Goal: Task Accomplishment & Management: Use online tool/utility

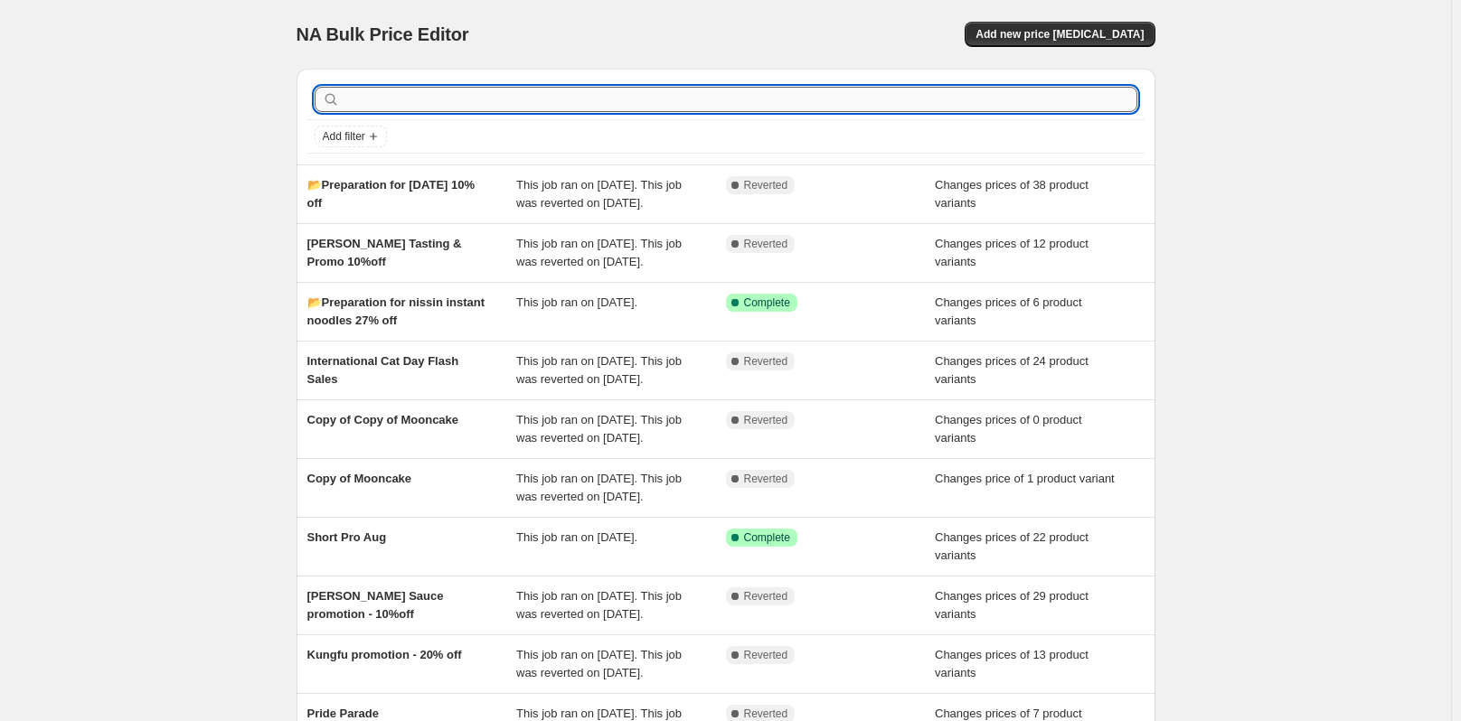
click at [675, 90] on input "text" at bounding box center [741, 99] width 794 height 25
type input "loyaty"
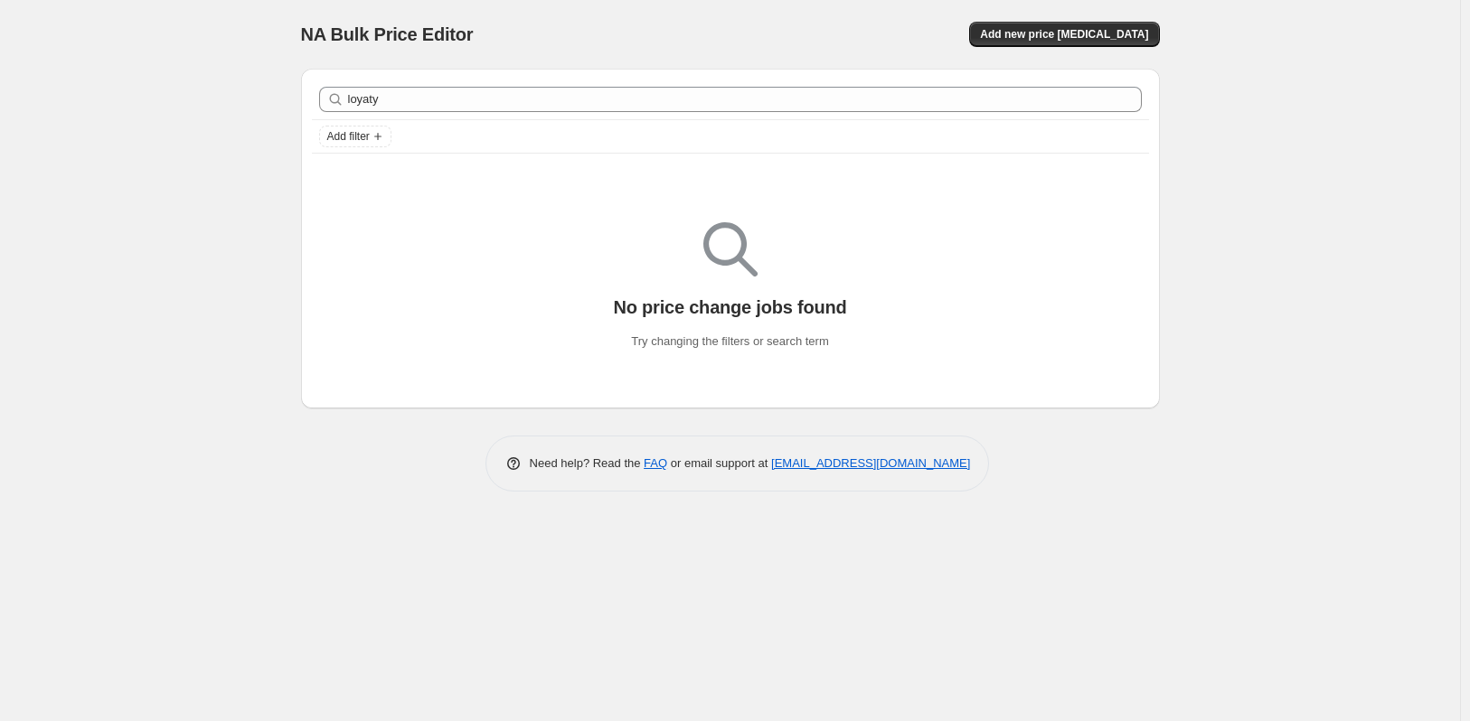
click at [654, 114] on div "loyaty Clear" at bounding box center [730, 100] width 837 height 40
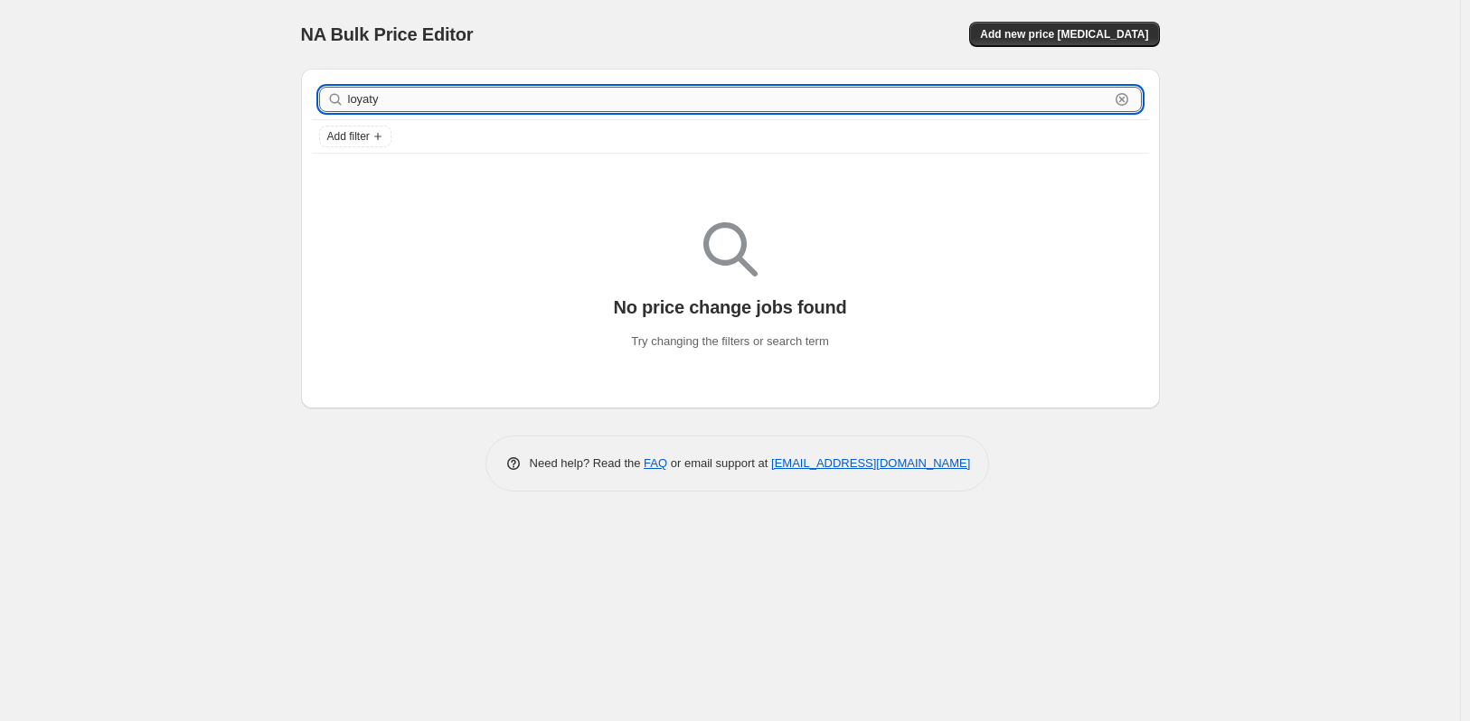
click at [521, 109] on input "loyaty" at bounding box center [728, 99] width 761 height 25
type input "loyalty"
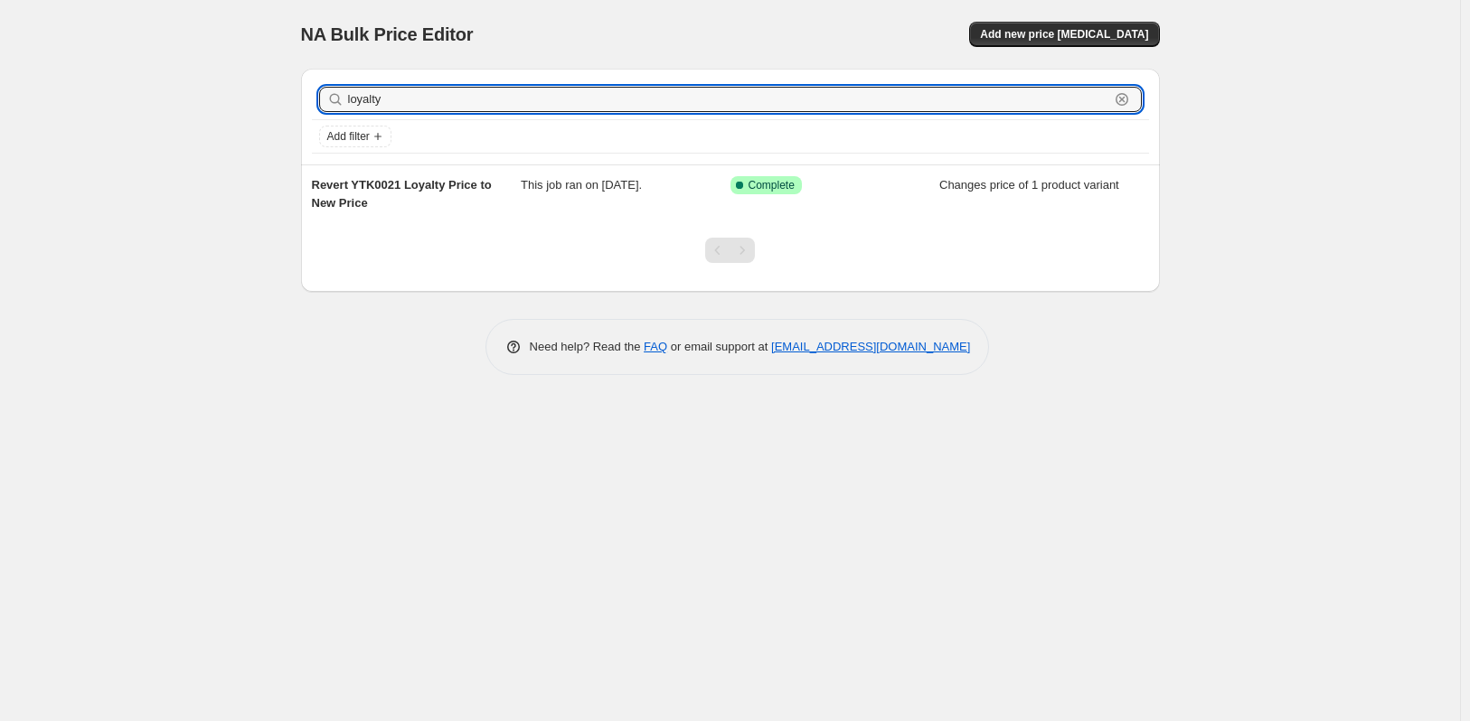
drag, startPoint x: 504, startPoint y: 91, endPoint x: 335, endPoint y: 91, distance: 169.1
click at [335, 91] on div "loyalty Clear" at bounding box center [730, 99] width 823 height 25
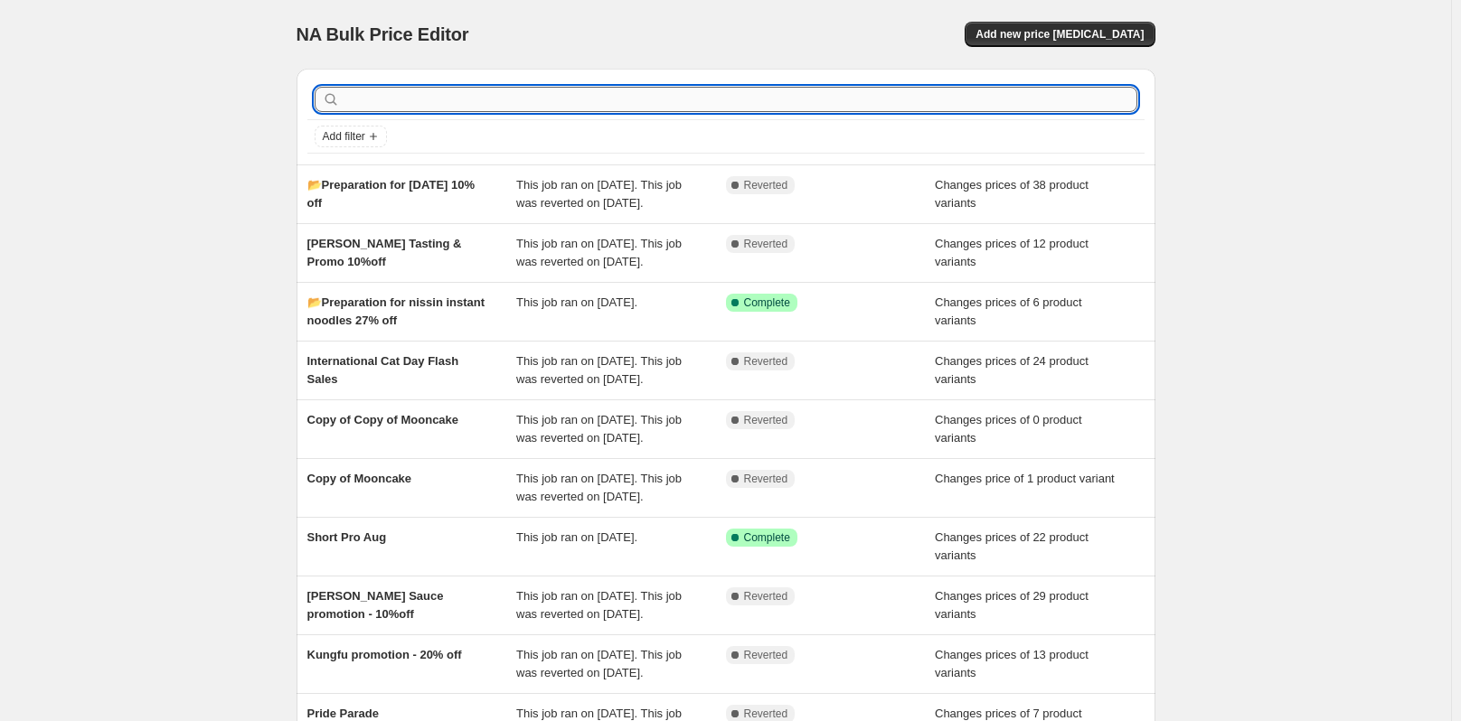
click at [786, 103] on input "text" at bounding box center [741, 99] width 794 height 25
type input "loyalty"
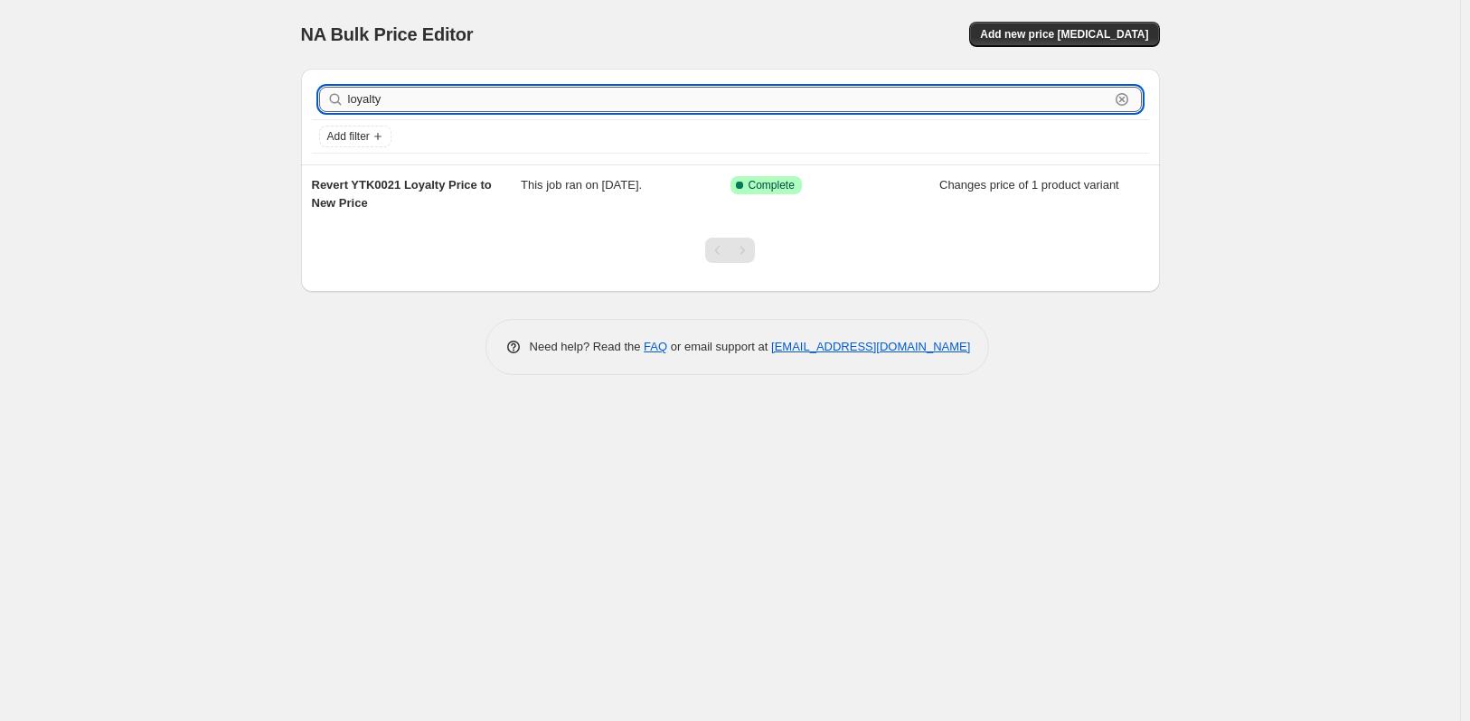
click at [438, 101] on input "loyalty" at bounding box center [728, 99] width 761 height 25
type input "l"
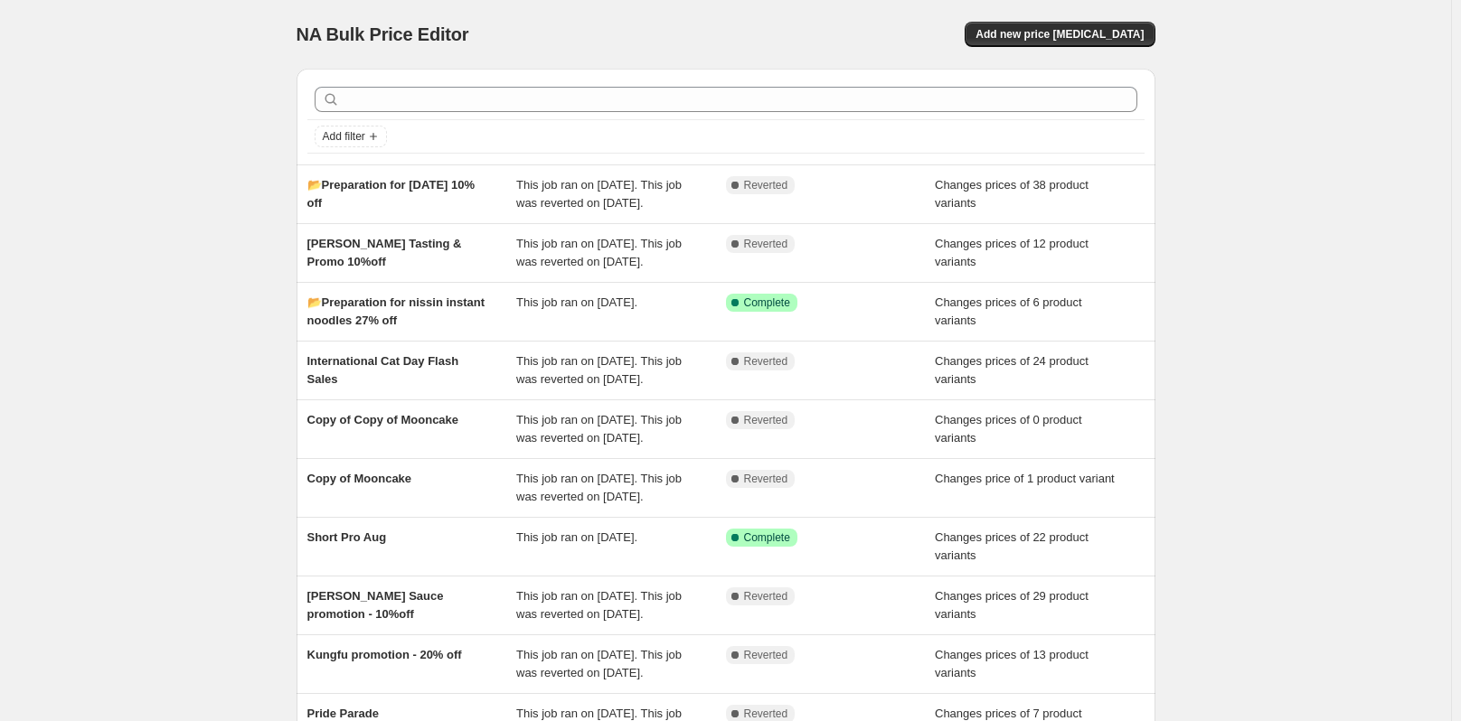
click at [387, 78] on div "Add filter" at bounding box center [726, 117] width 859 height 96
click at [437, 127] on div "Add filter" at bounding box center [726, 137] width 823 height 22
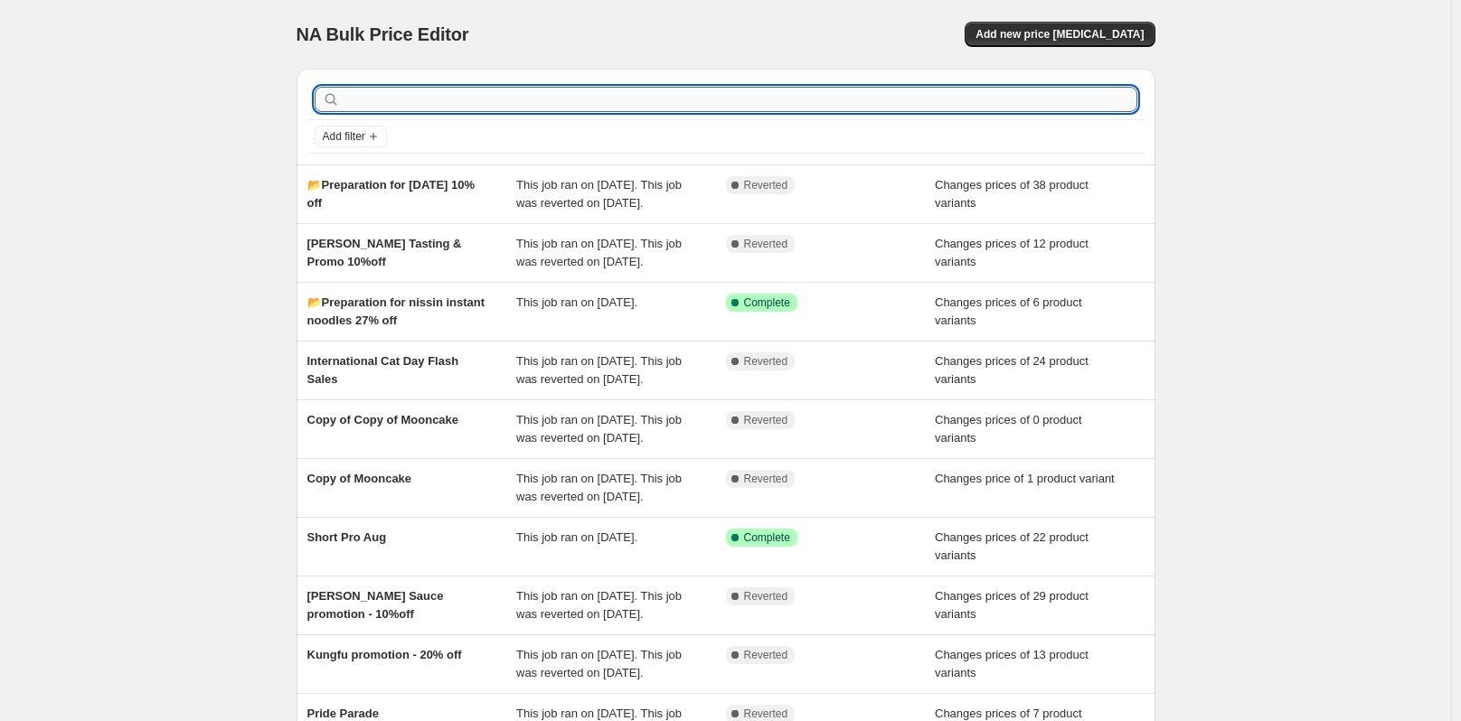
click at [521, 91] on input "text" at bounding box center [741, 99] width 794 height 25
paste input "📂 Loyalty - monthly deals (preparation) Sep 2025"
type input "📂 Loyalty - monthly deals (preparation) Sep 2025"
click at [470, 95] on input "text" at bounding box center [741, 99] width 794 height 25
paste input "📂 Loyalty - monthly deals (preparation) Sep 2025"
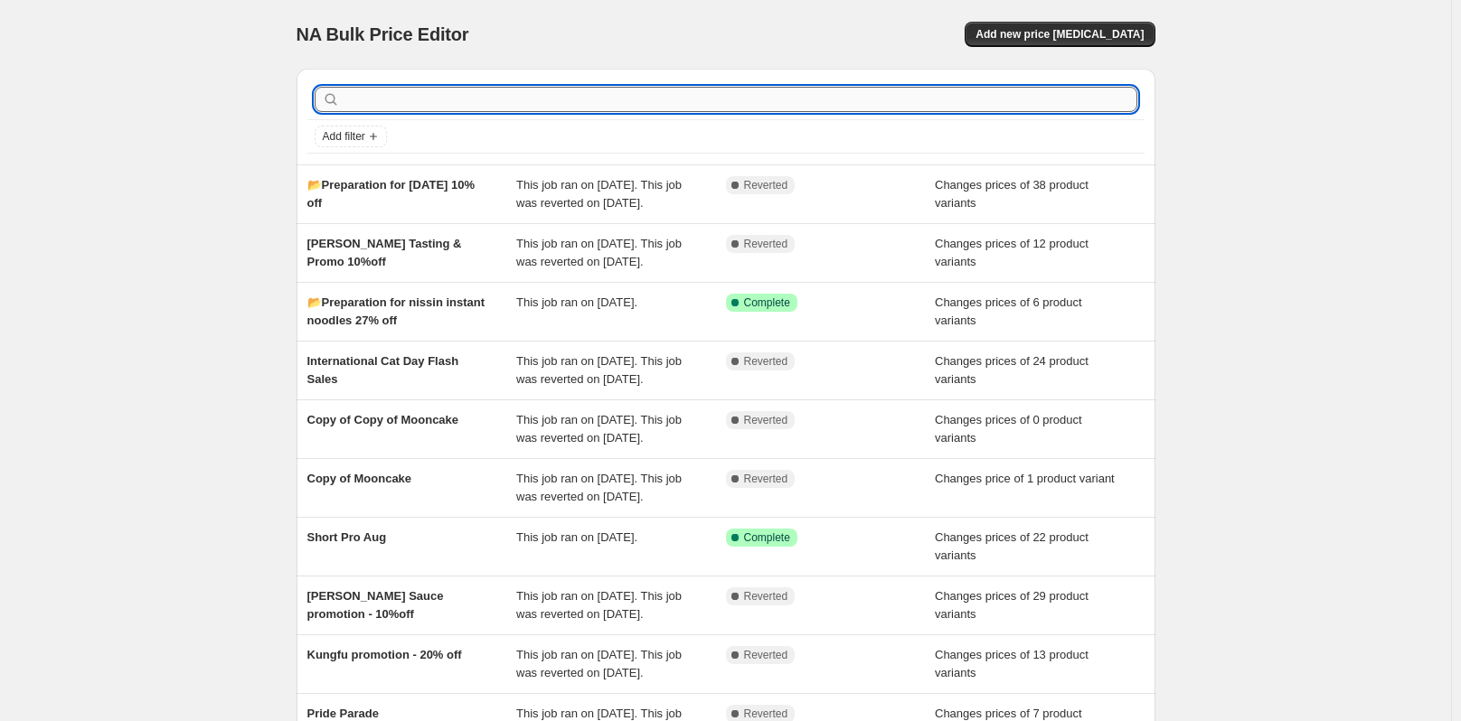
type input "📂 Loyalty - monthly deals (preparation) Sep 2025"
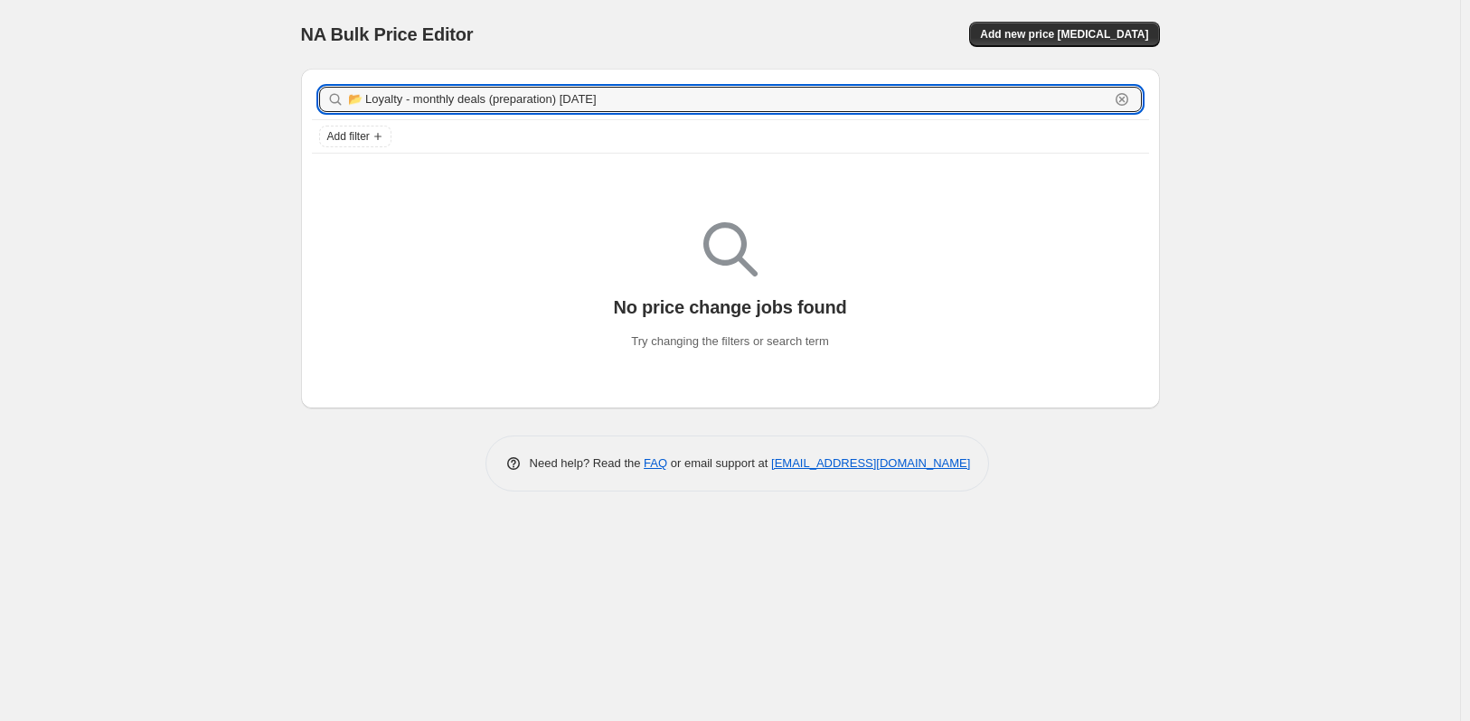
drag, startPoint x: 405, startPoint y: 98, endPoint x: 724, endPoint y: 76, distance: 319.9
click at [724, 76] on div "📂 Loyalty - monthly deals (preparation) Sep 2025 Clear Add filter" at bounding box center [730, 117] width 859 height 96
type input "📂 Loyalty"
drag, startPoint x: 428, startPoint y: 107, endPoint x: 362, endPoint y: 107, distance: 66.0
click at [362, 107] on input "📂 Loyalty" at bounding box center [728, 99] width 761 height 25
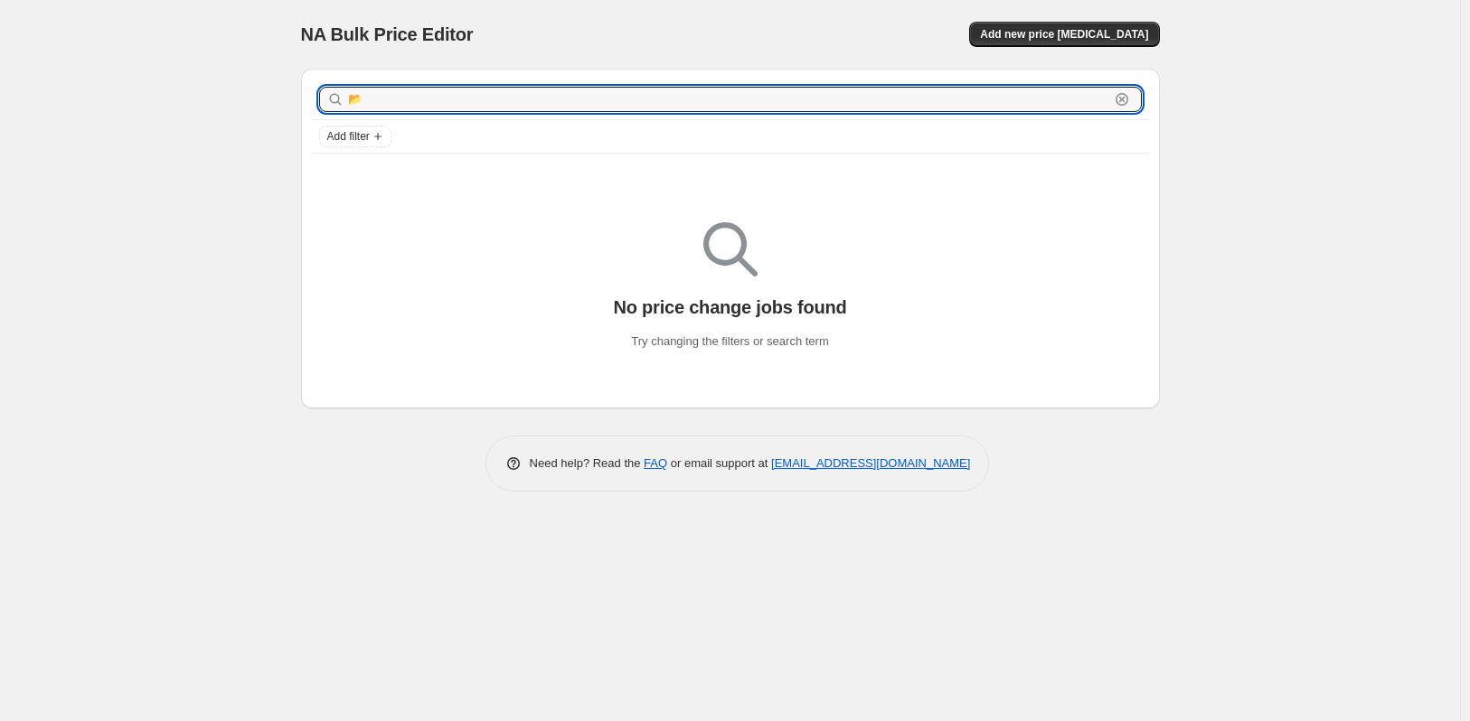
type input "📂"
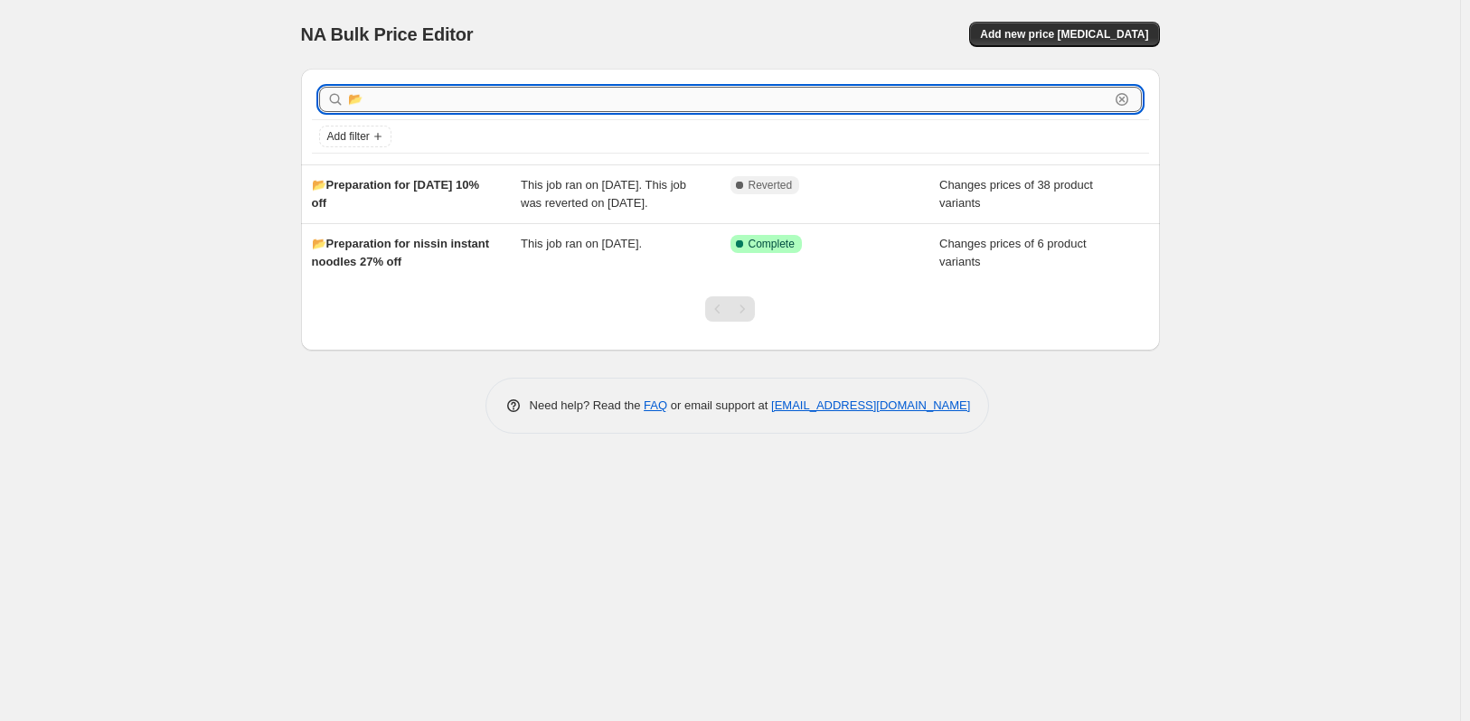
click at [376, 106] on input "📂" at bounding box center [728, 99] width 761 height 25
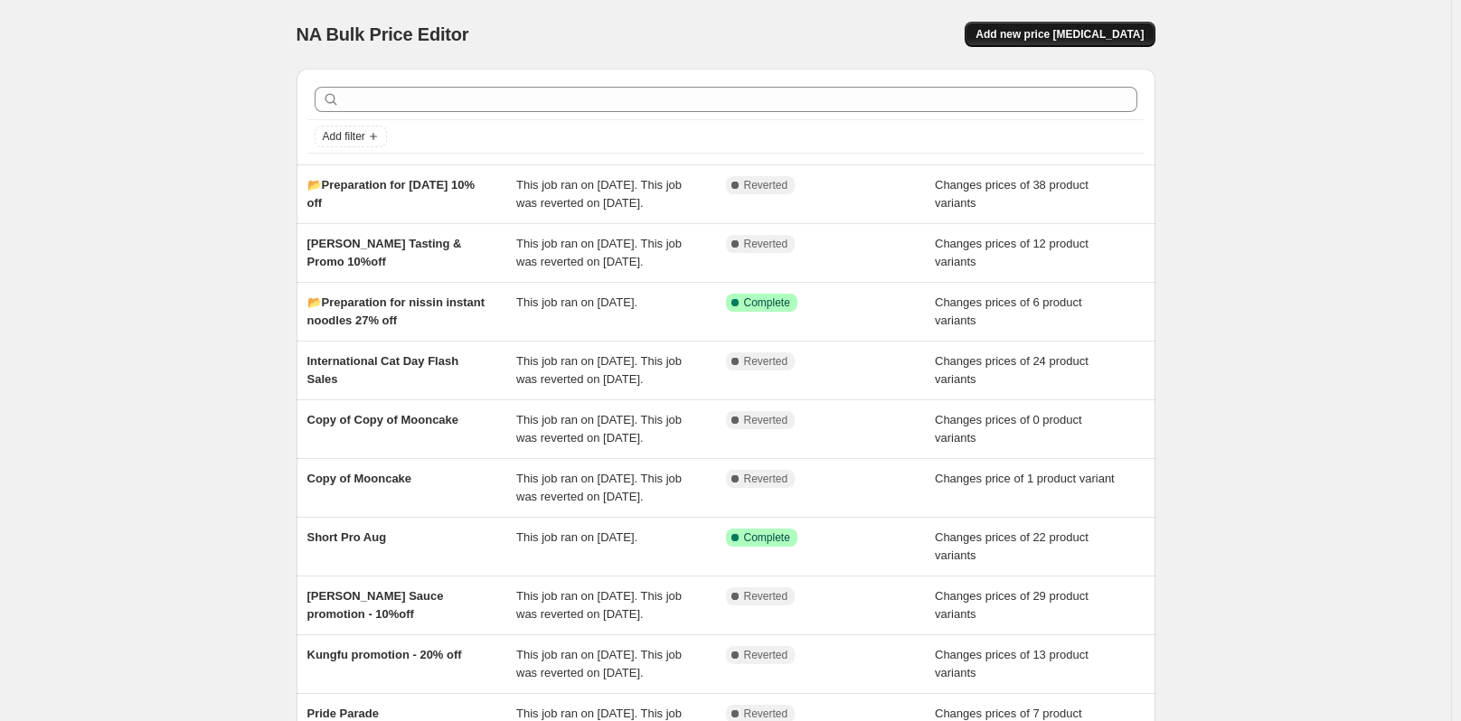
click at [1120, 31] on span "Add new price [MEDICAL_DATA]" at bounding box center [1059, 34] width 168 height 14
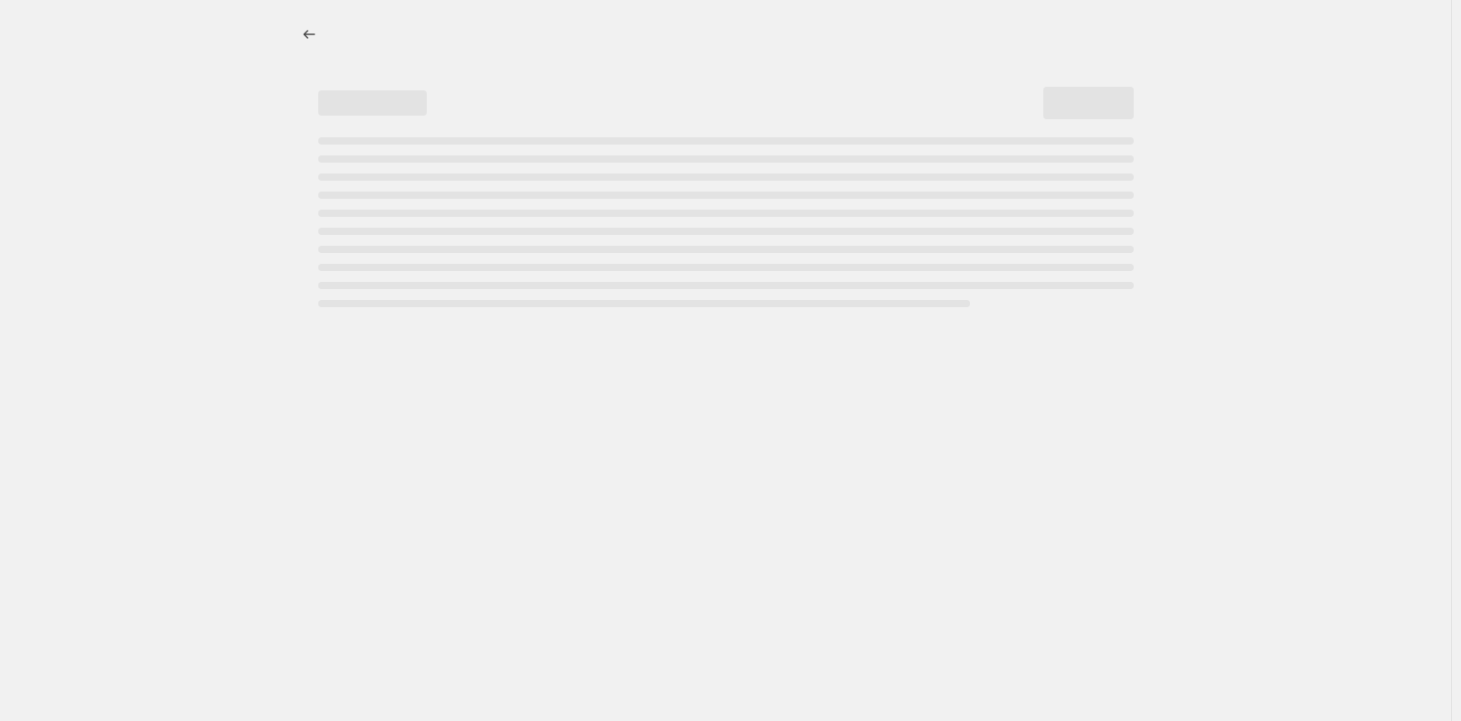
select select "percentage"
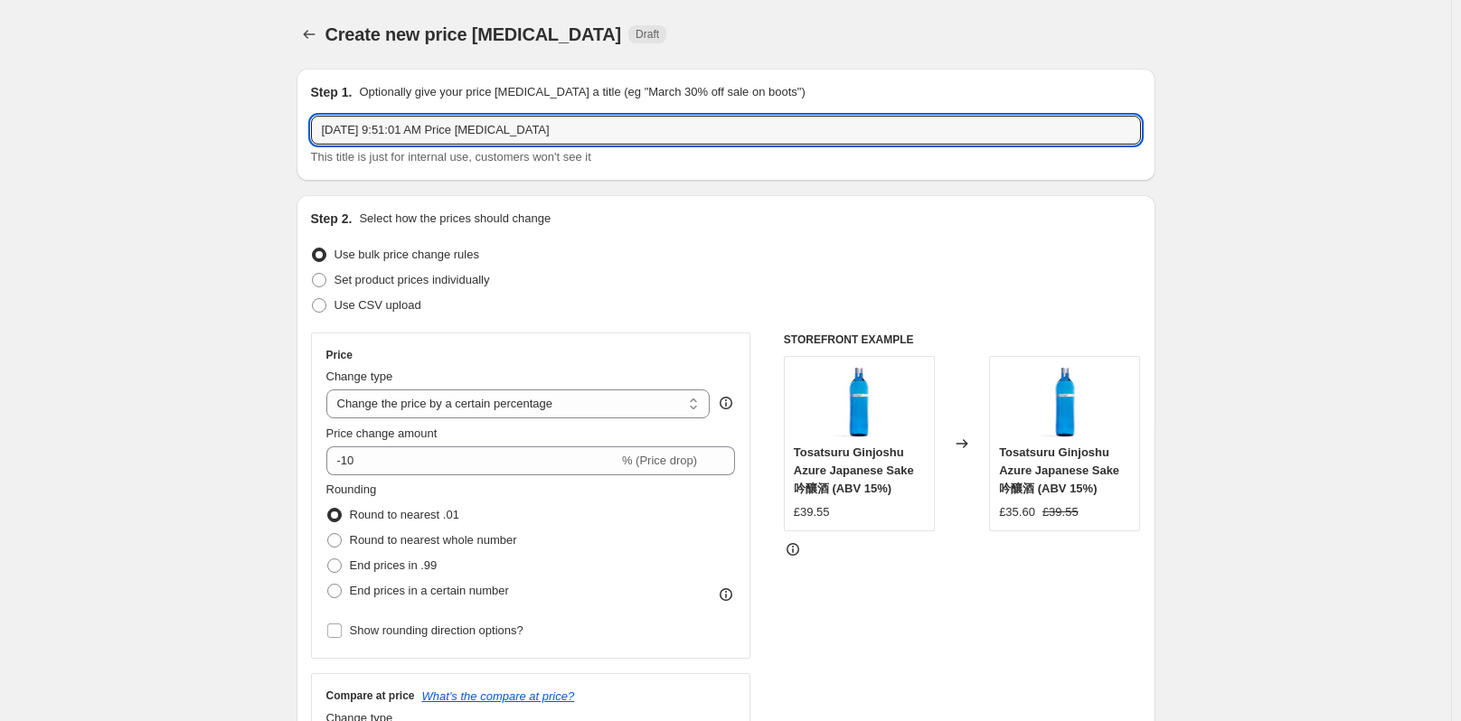
drag, startPoint x: 542, startPoint y: 130, endPoint x: 168, endPoint y: 125, distance: 374.3
paste input "📂 Loyalty - monthly deals (preparation) Sep 2025"
type input "📂 Loyalty - monthly deals (preparation) Sep 2025"
click at [325, 277] on span at bounding box center [319, 280] width 14 height 14
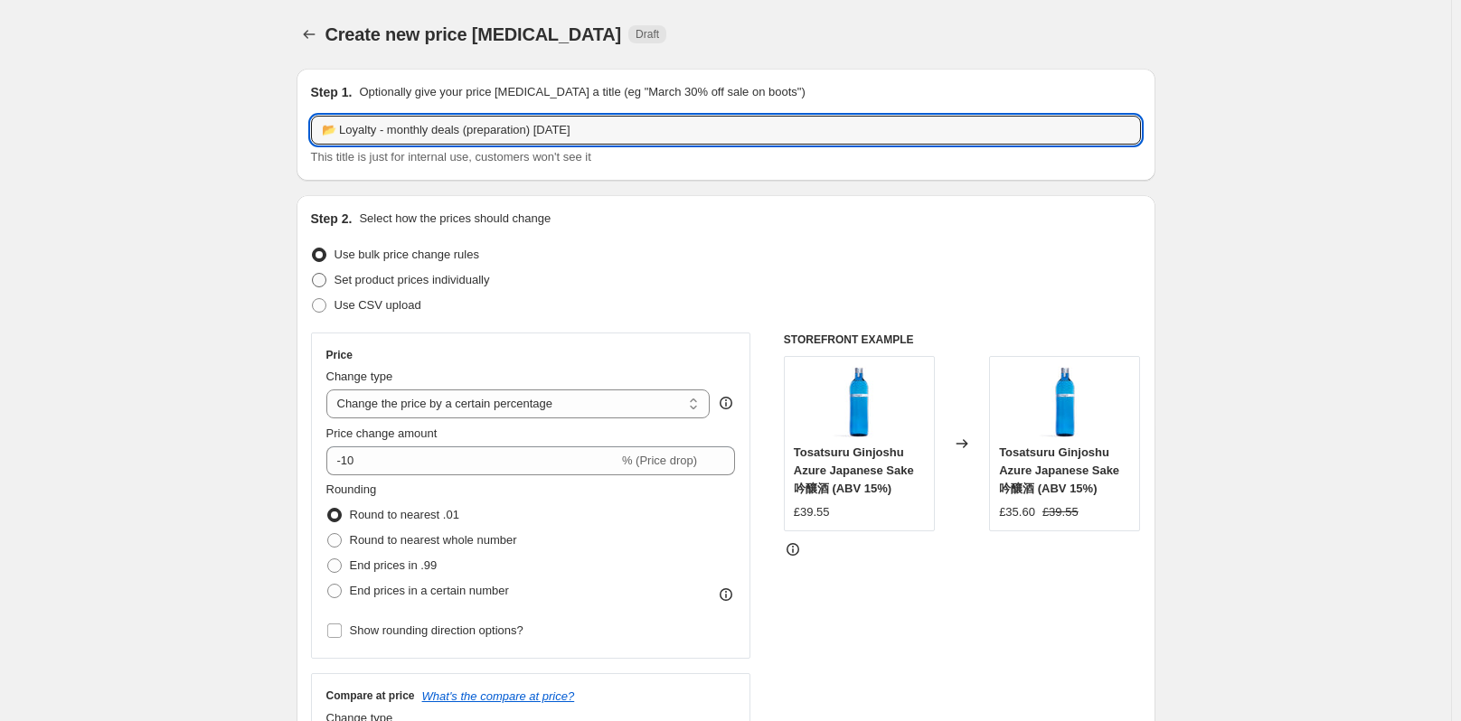
click at [313, 274] on input "Set product prices individually" at bounding box center [312, 273] width 1 height 1
radio input "true"
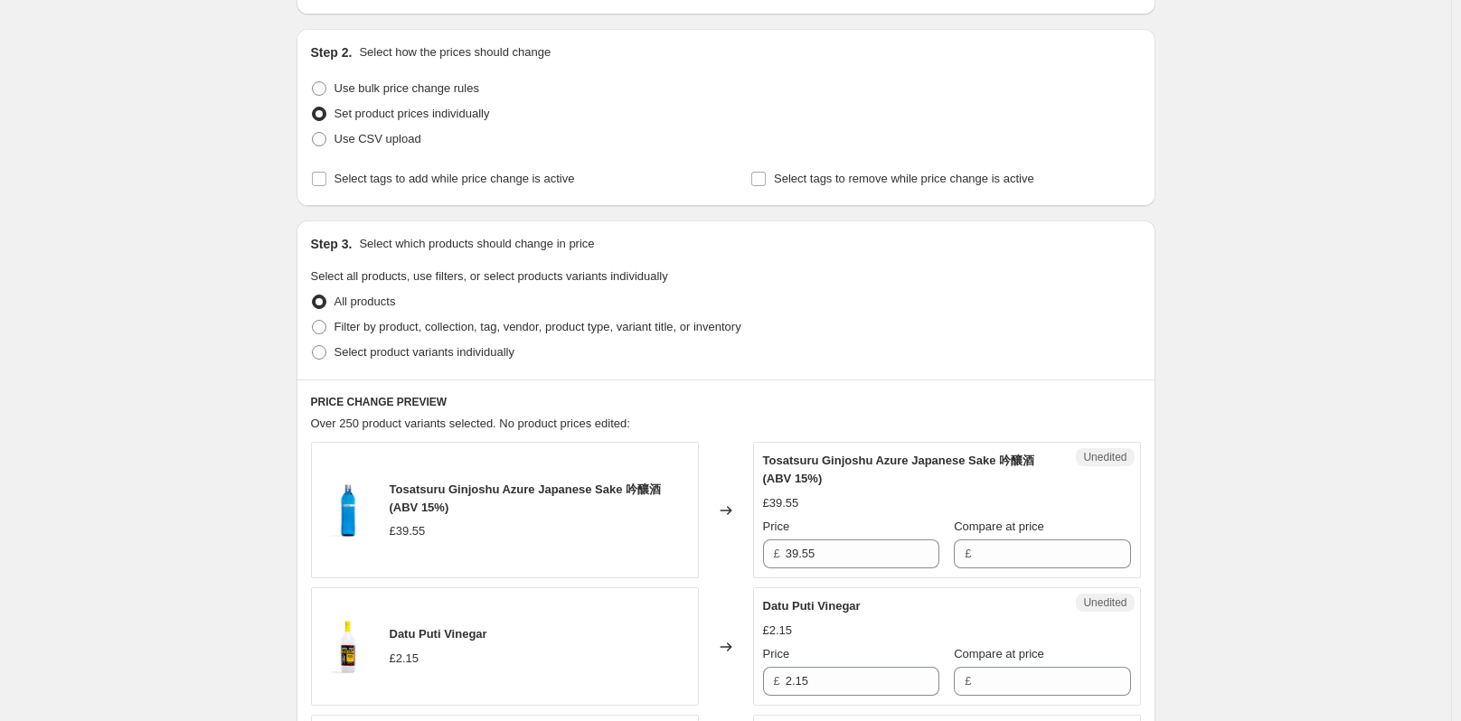
scroll to position [181, 0]
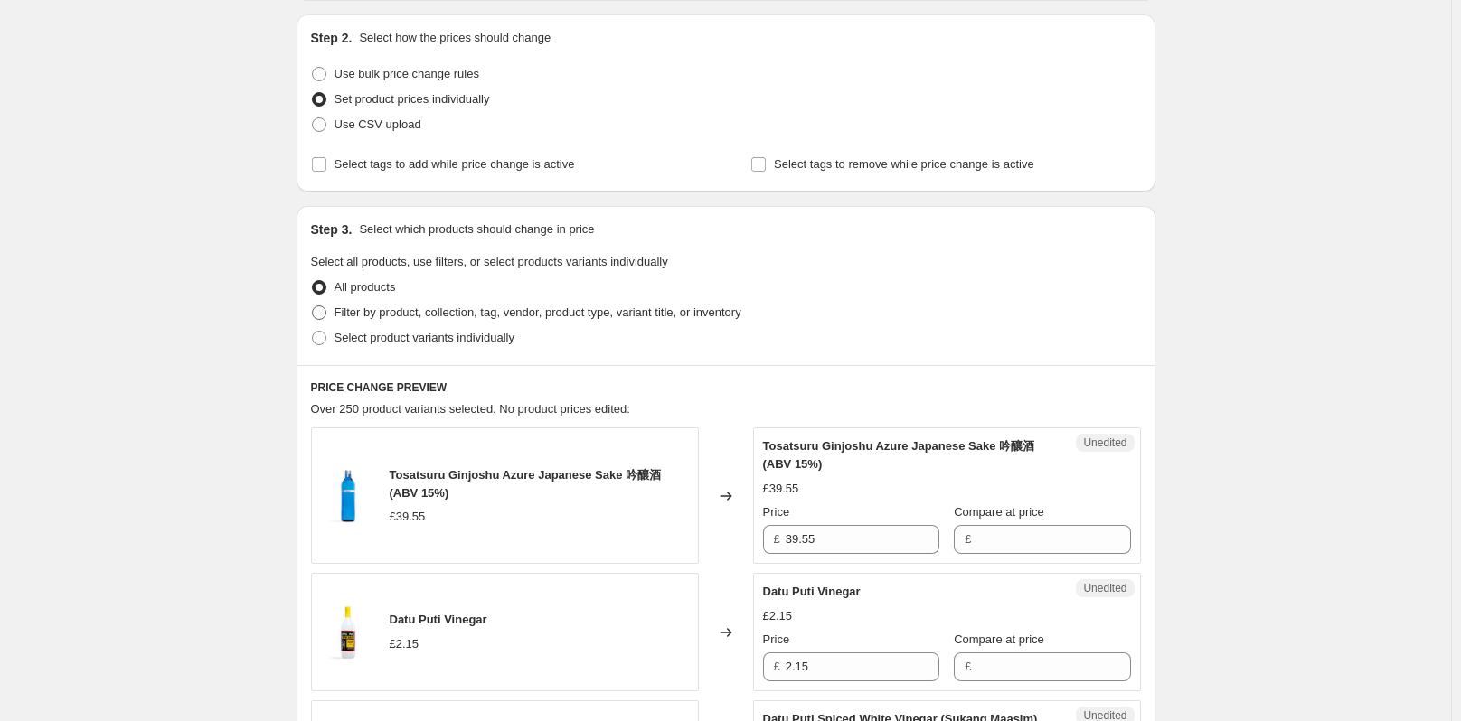
click at [325, 315] on span at bounding box center [319, 313] width 14 height 14
click at [313, 306] on input "Filter by product, collection, tag, vendor, product type, variant title, or inv…" at bounding box center [312, 306] width 1 height 1
radio input "true"
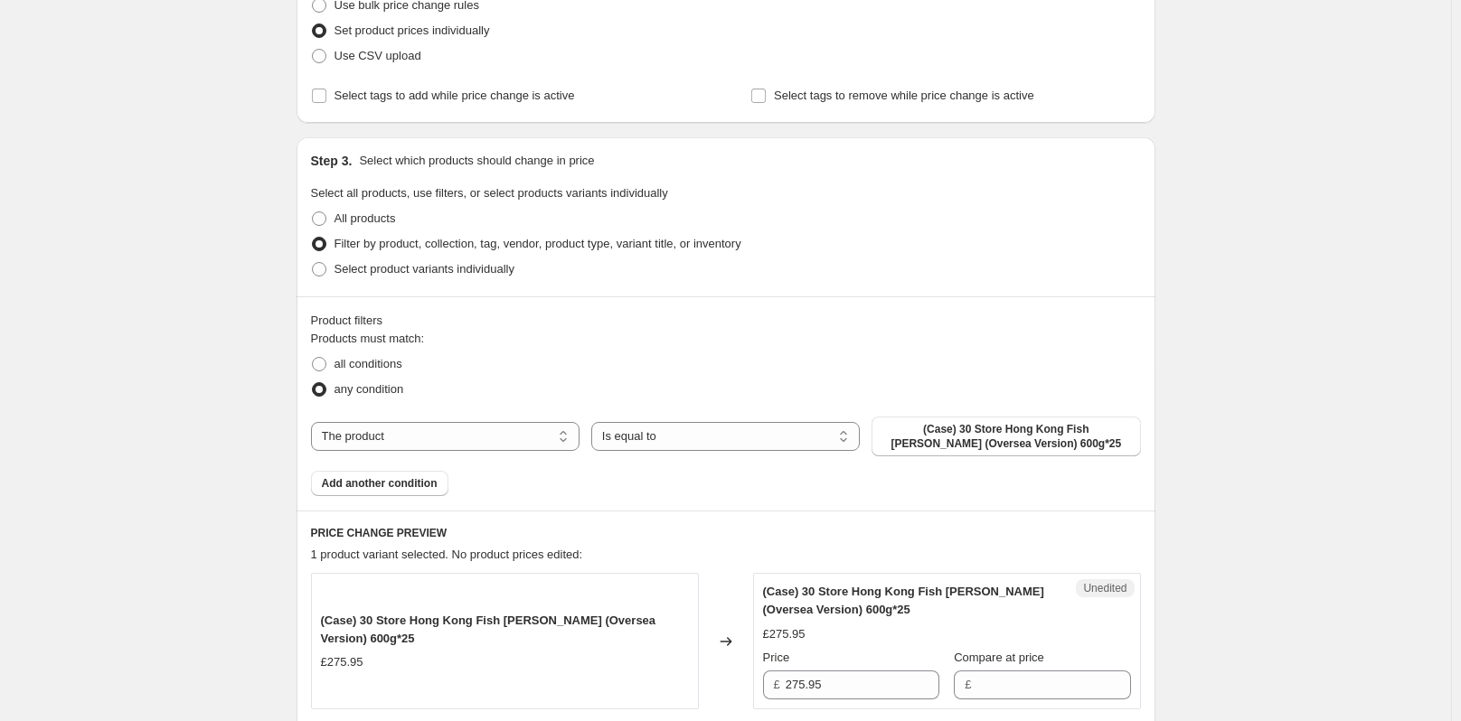
scroll to position [362, 0]
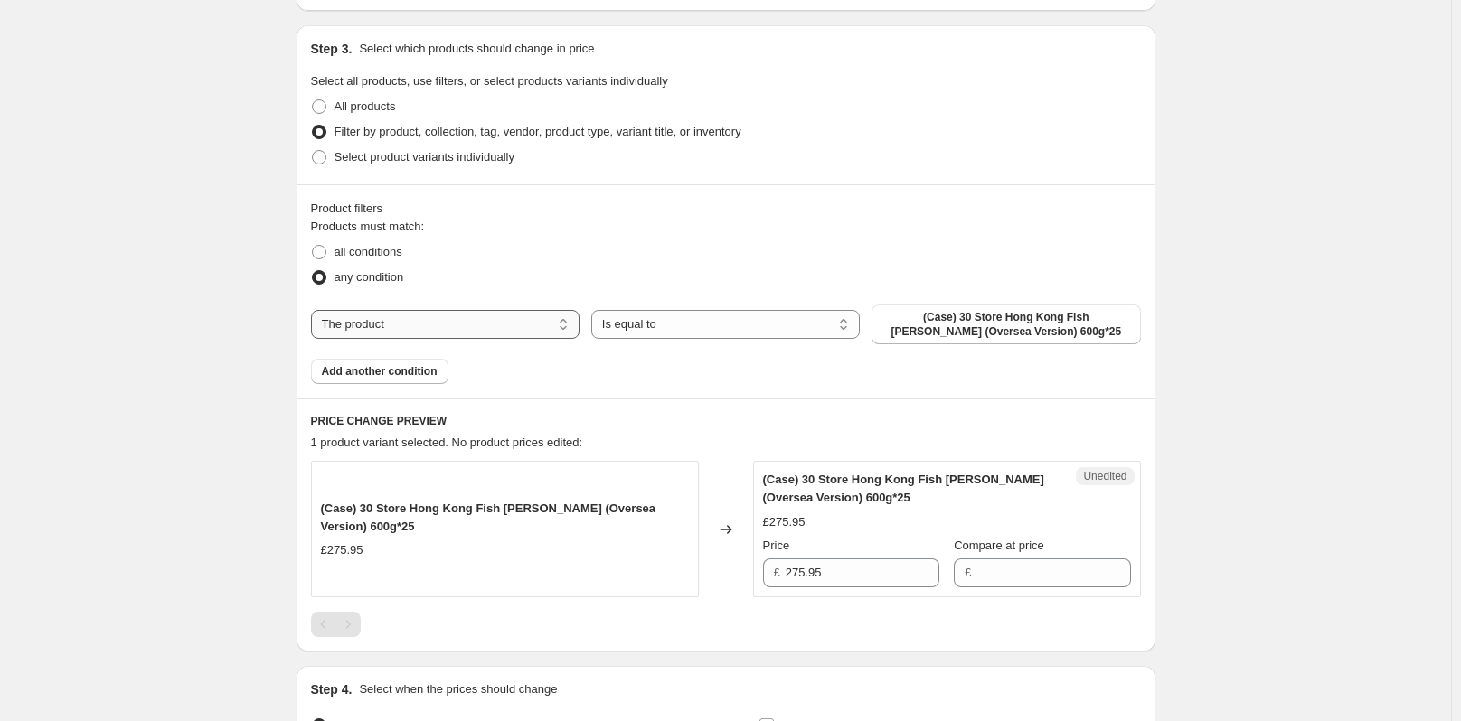
click at [492, 328] on select "The product The product's collection The product's tag The product's vendor The…" at bounding box center [445, 324] width 269 height 29
select select "collection"
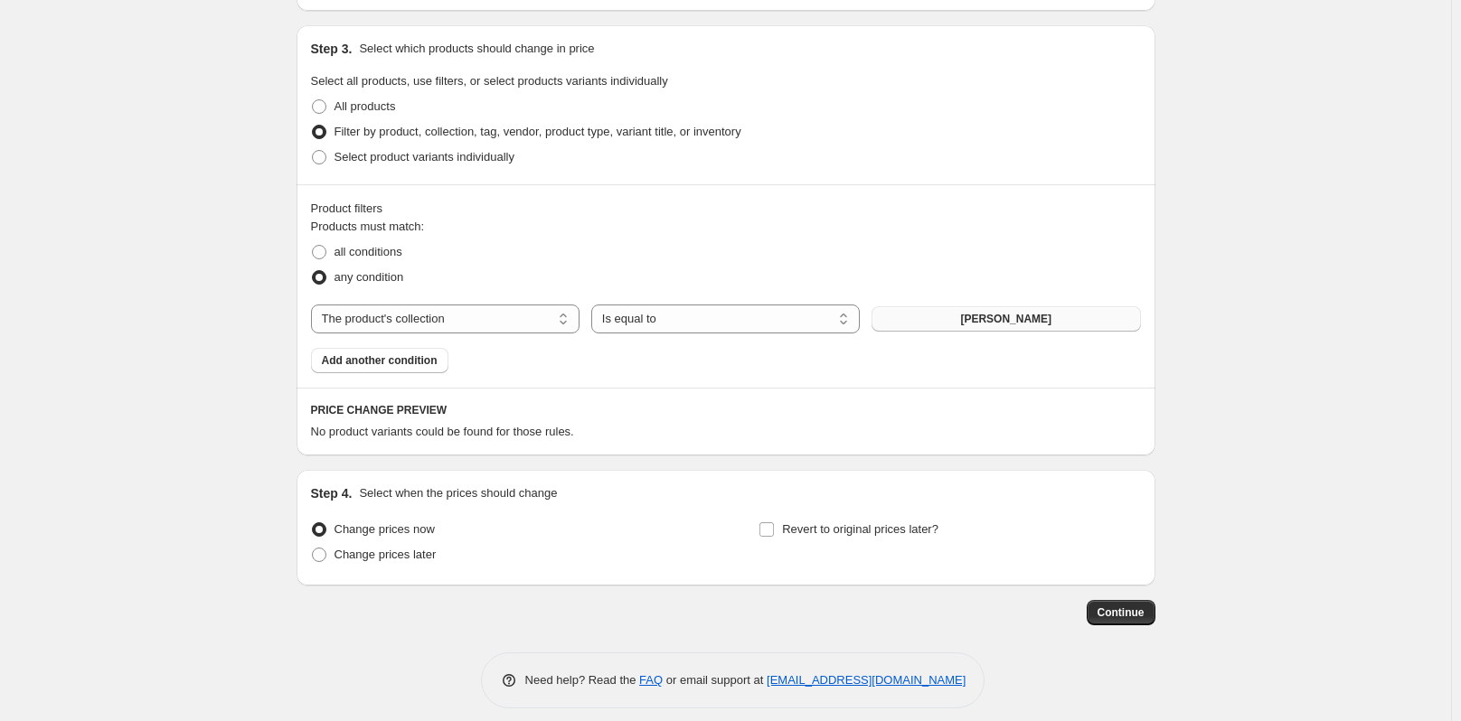
click at [911, 312] on button "ajinomoto gyoza" at bounding box center [1006, 318] width 269 height 25
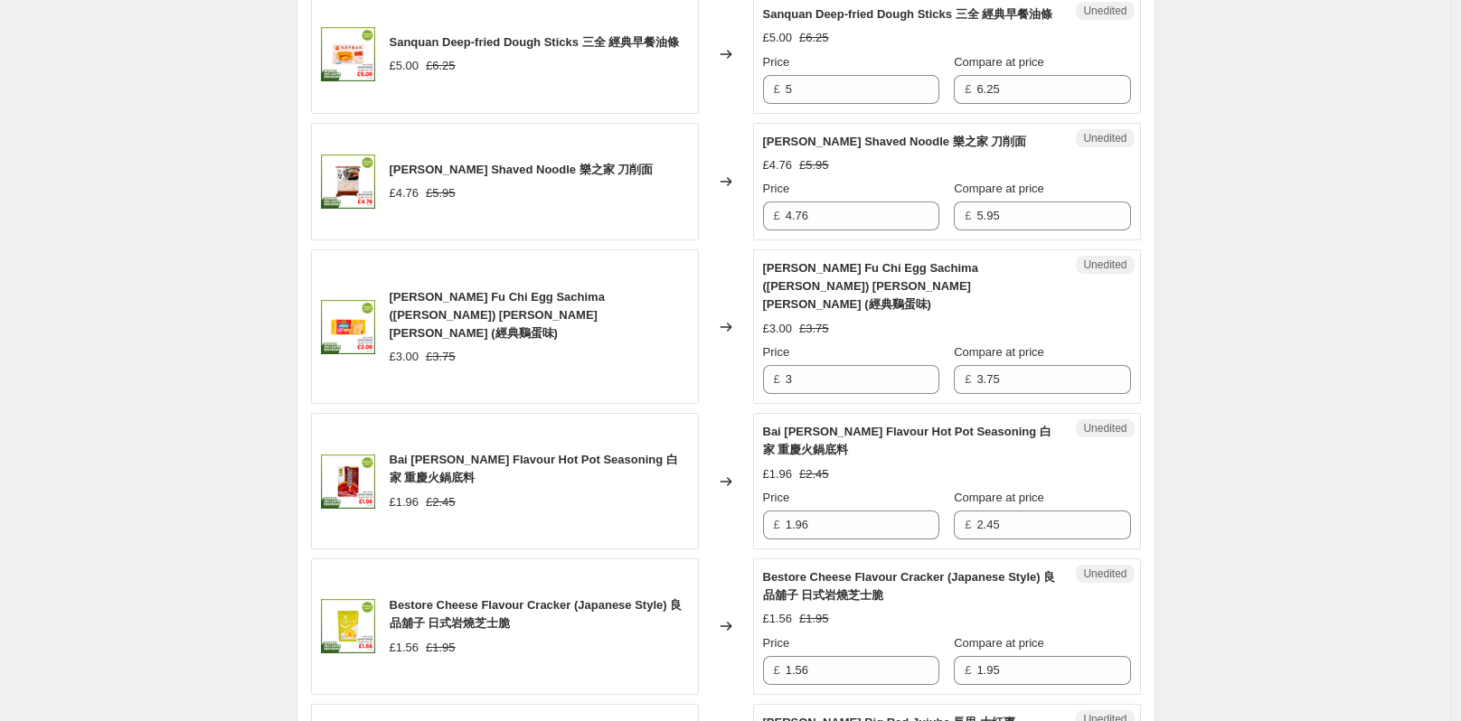
scroll to position [1808, 0]
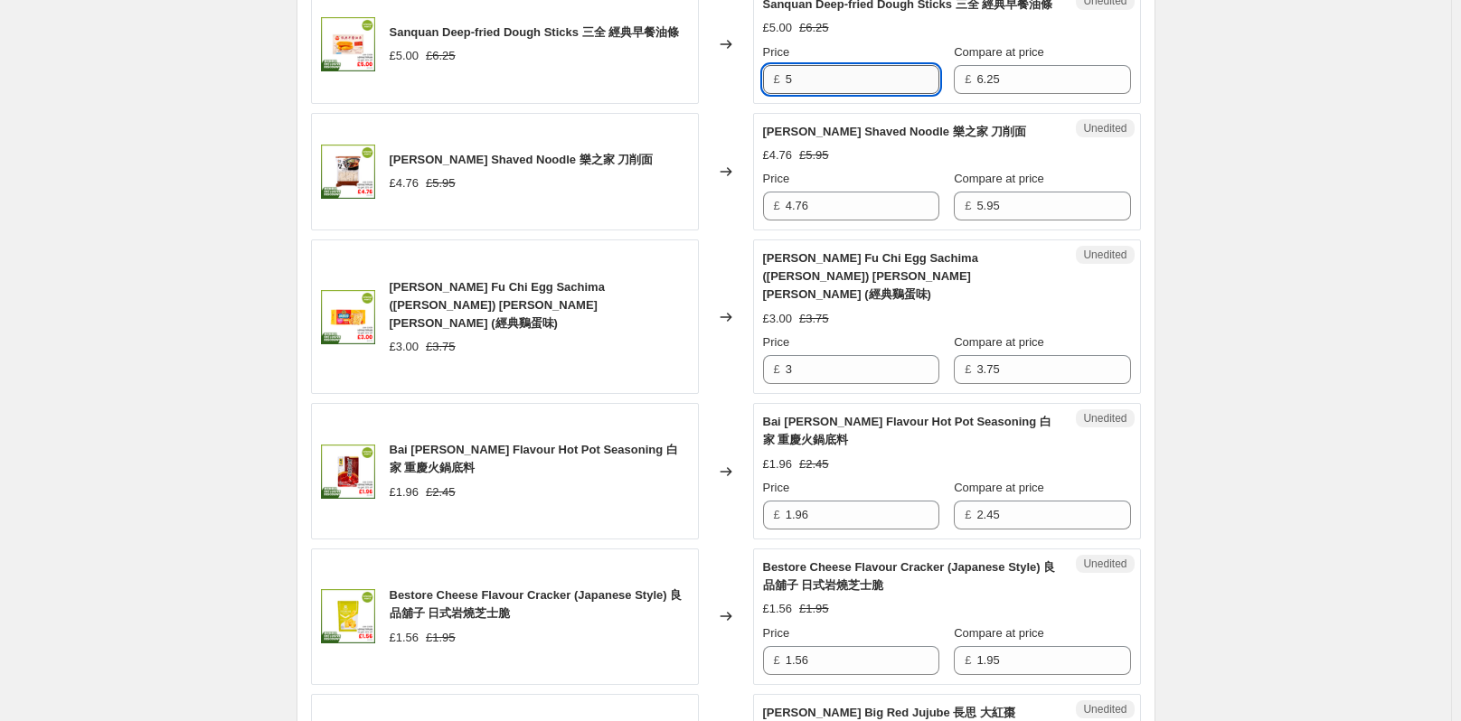
click at [865, 94] on input "5" at bounding box center [863, 79] width 154 height 29
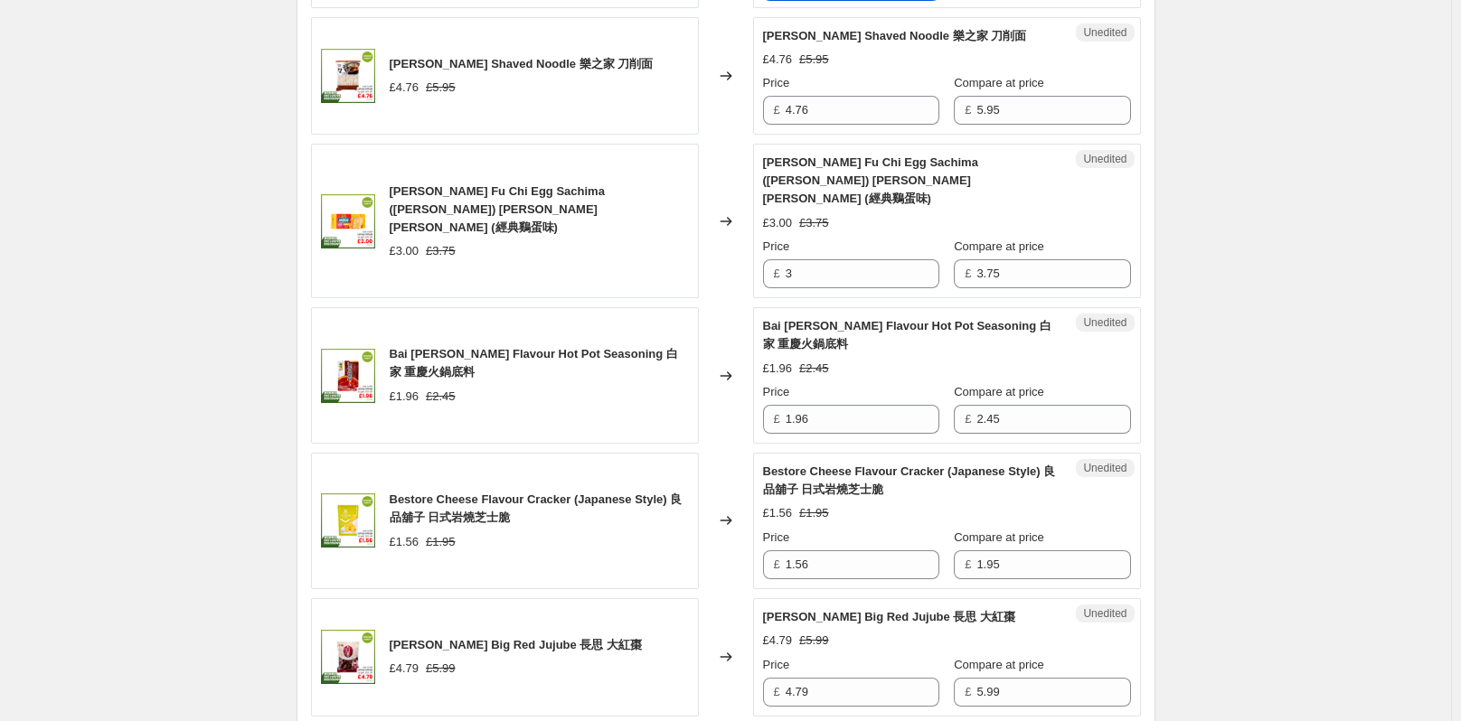
scroll to position [1989, 0]
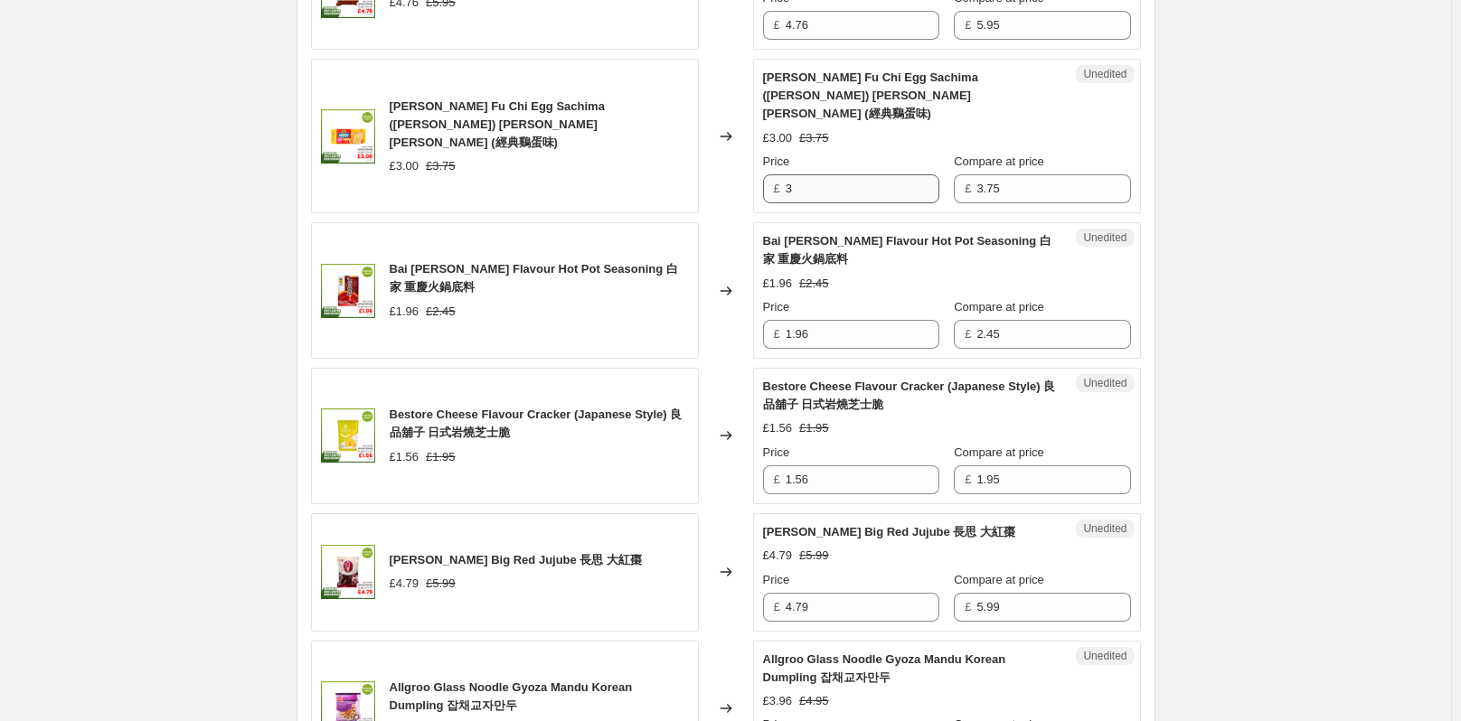
type input "5.00"
drag, startPoint x: 840, startPoint y: 211, endPoint x: 947, endPoint y: 193, distance: 108.2
click at [844, 203] on input "3" at bounding box center [863, 188] width 154 height 29
type input "3.00"
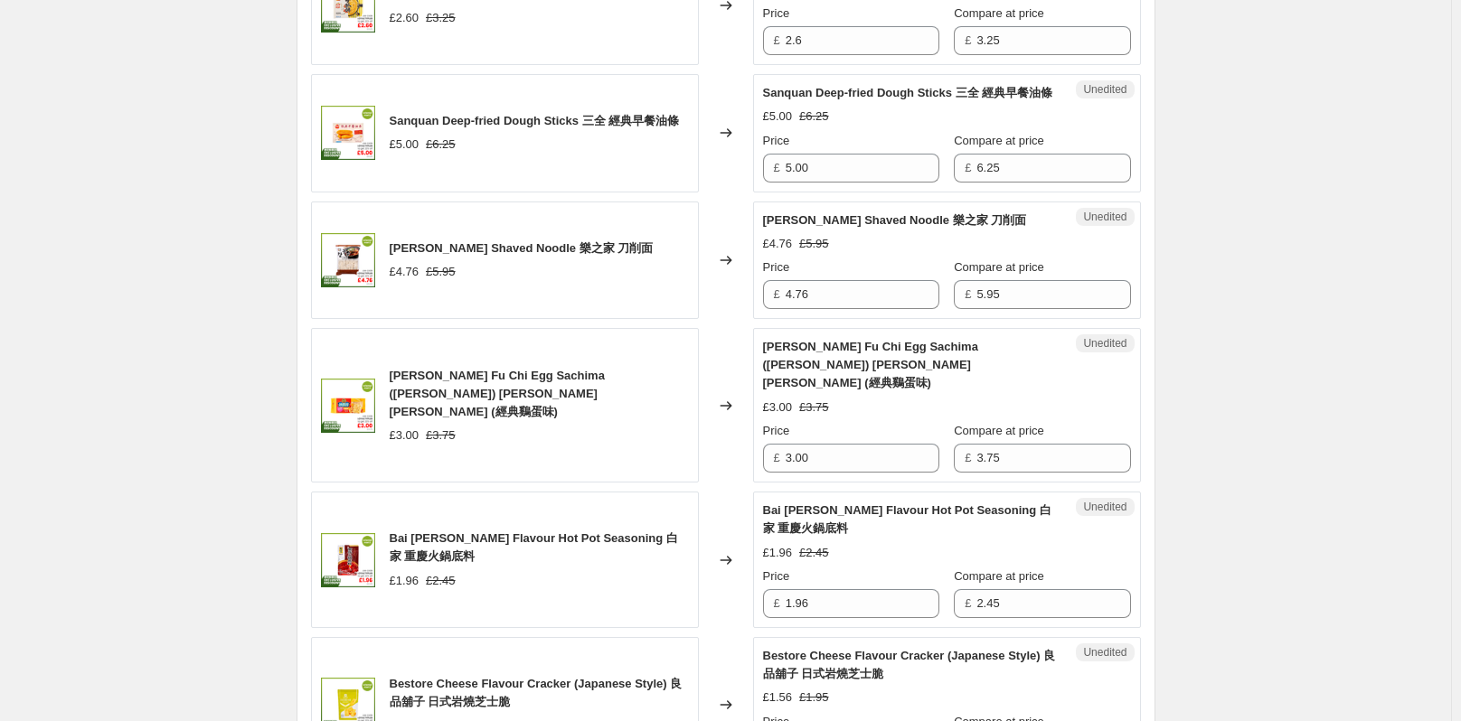
scroll to position [1718, 0]
click at [864, 57] on input "2.6" at bounding box center [863, 42] width 154 height 29
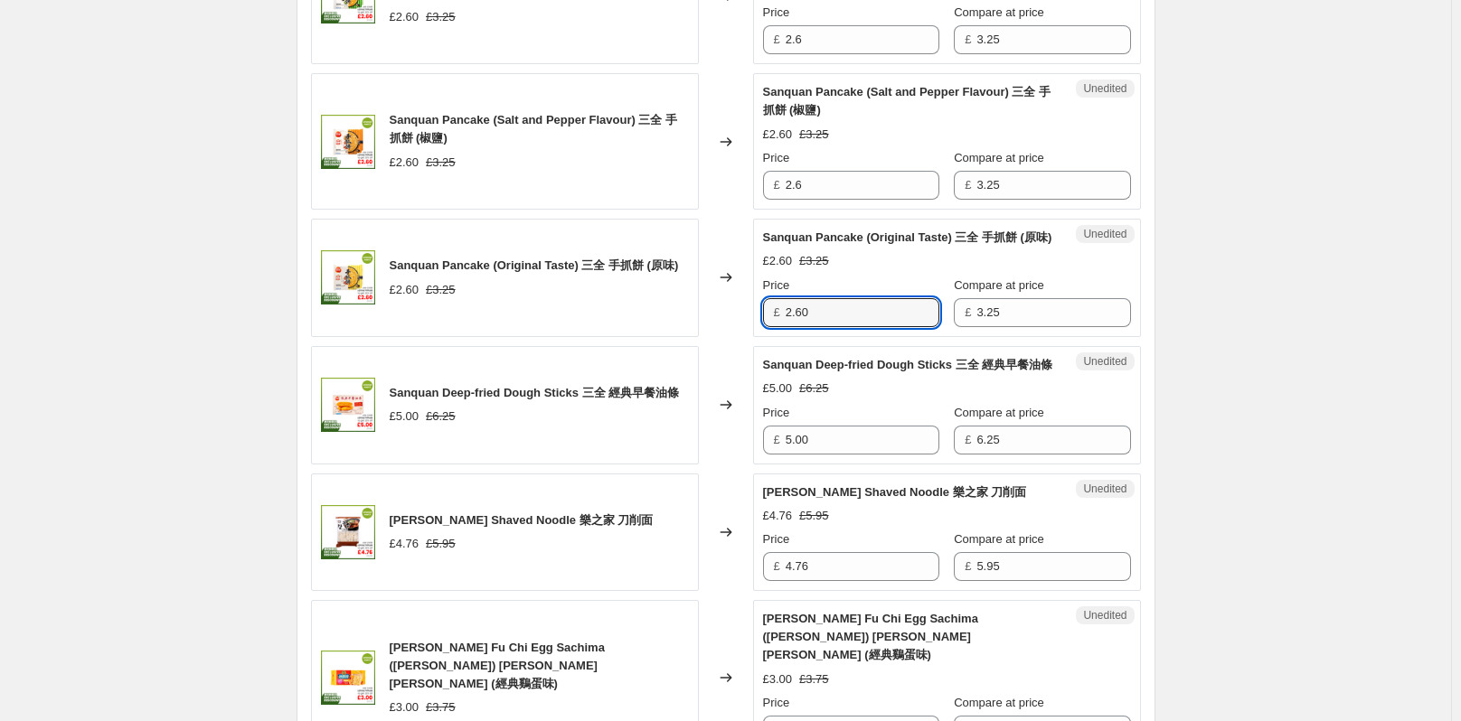
scroll to position [1447, 0]
type input "2.60"
click at [836, 195] on input "2.6" at bounding box center [863, 186] width 154 height 29
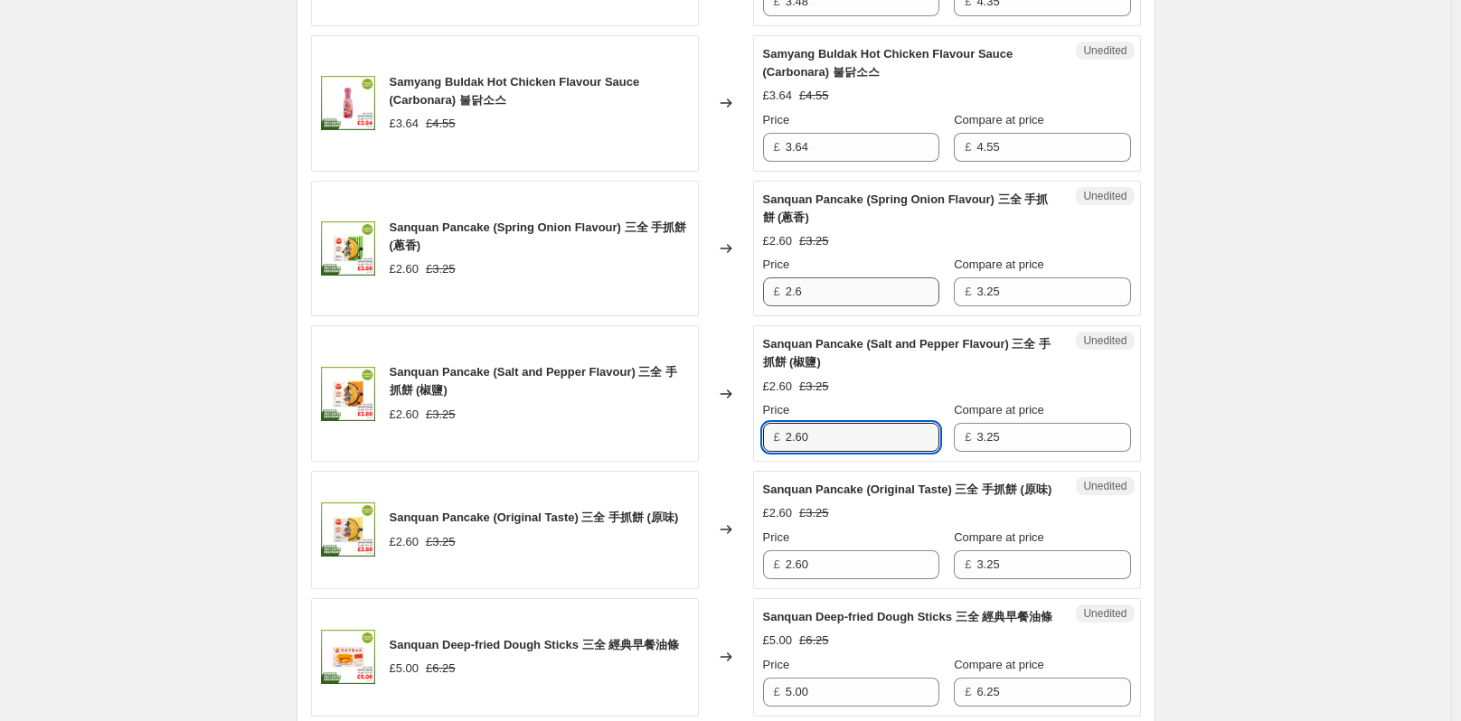
scroll to position [1175, 0]
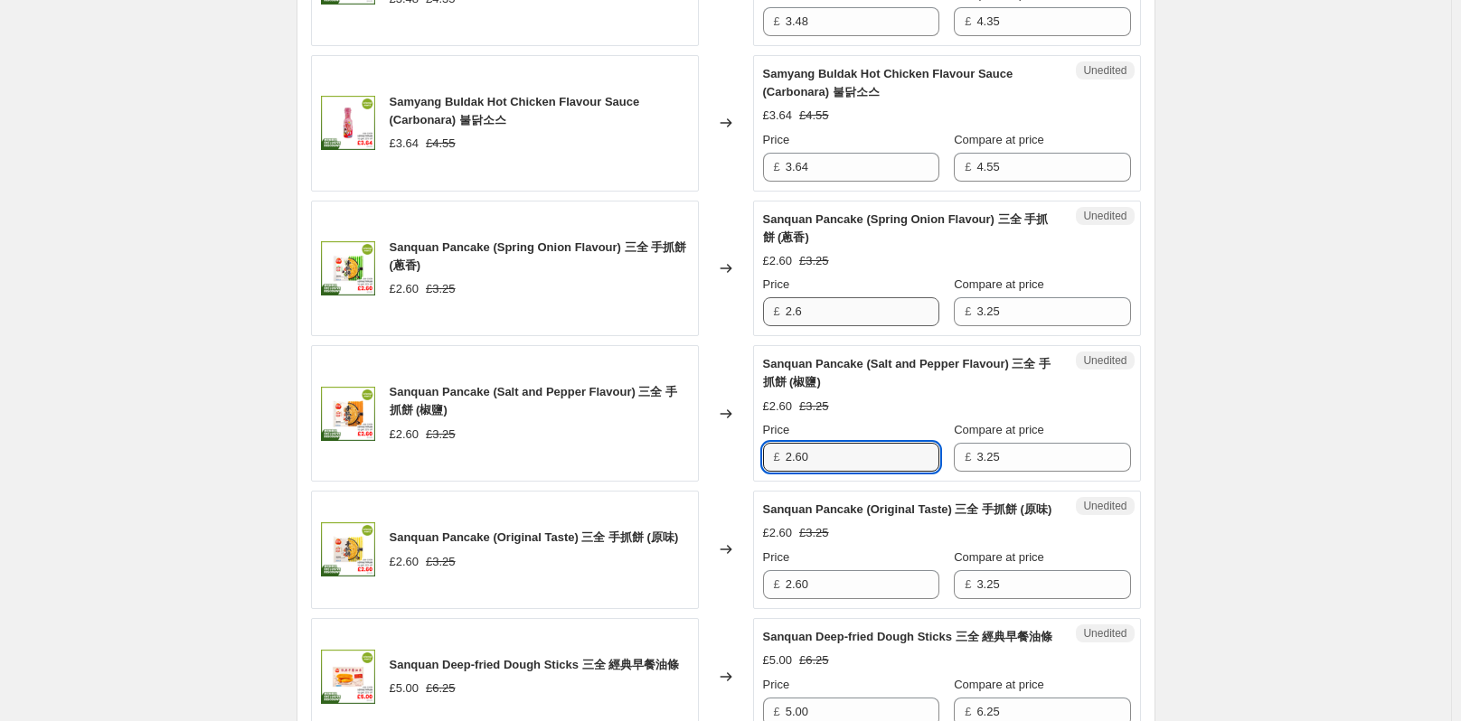
type input "2.60"
click at [856, 317] on input "2.6" at bounding box center [863, 311] width 154 height 29
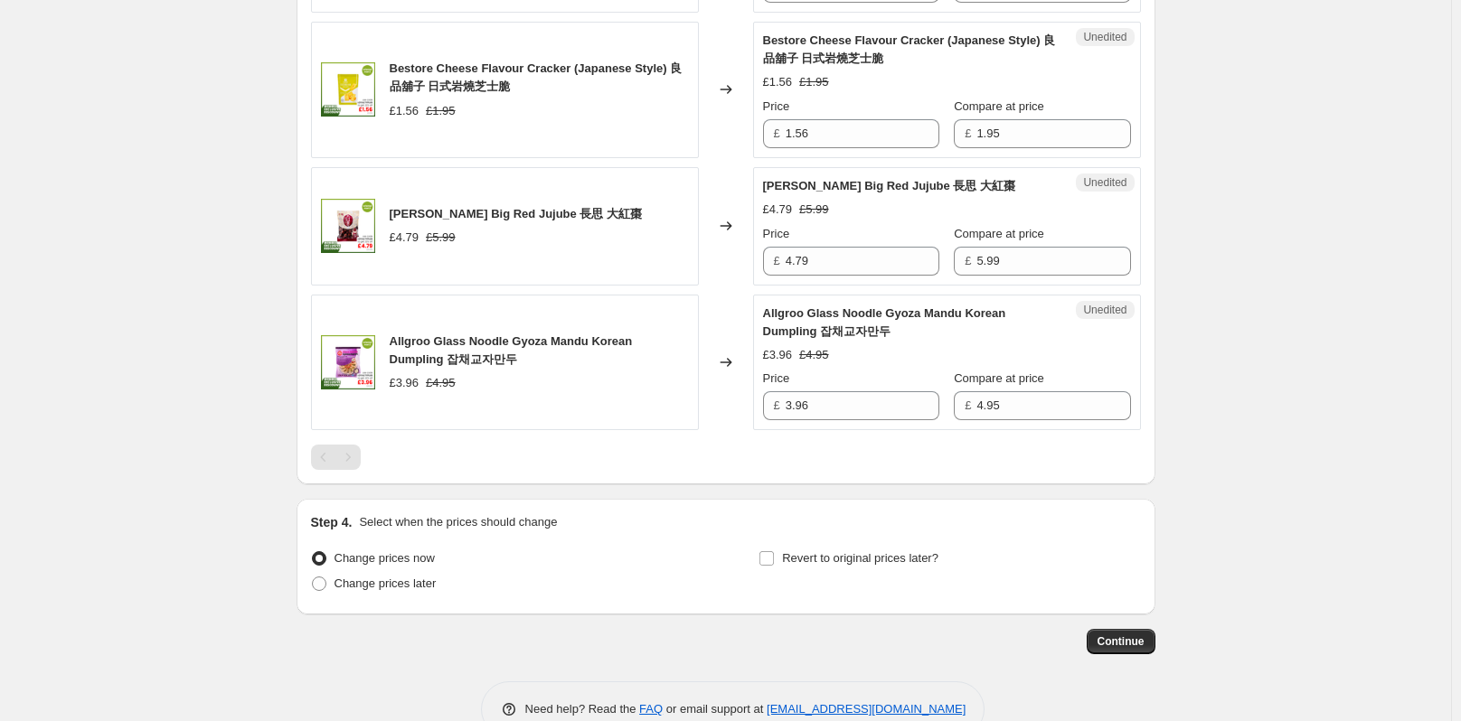
scroll to position [2351, 0]
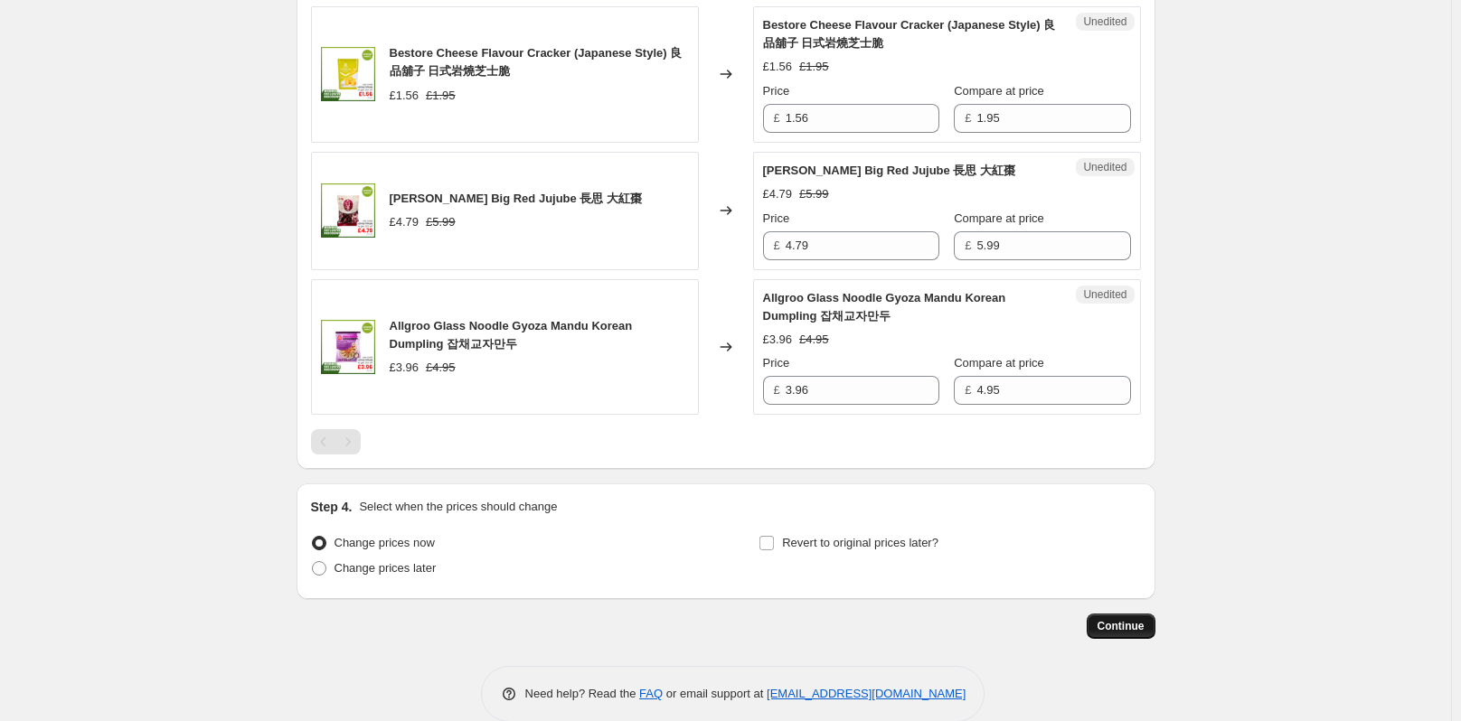
type input "2.60"
click at [1135, 634] on span "Continue" at bounding box center [1121, 626] width 47 height 14
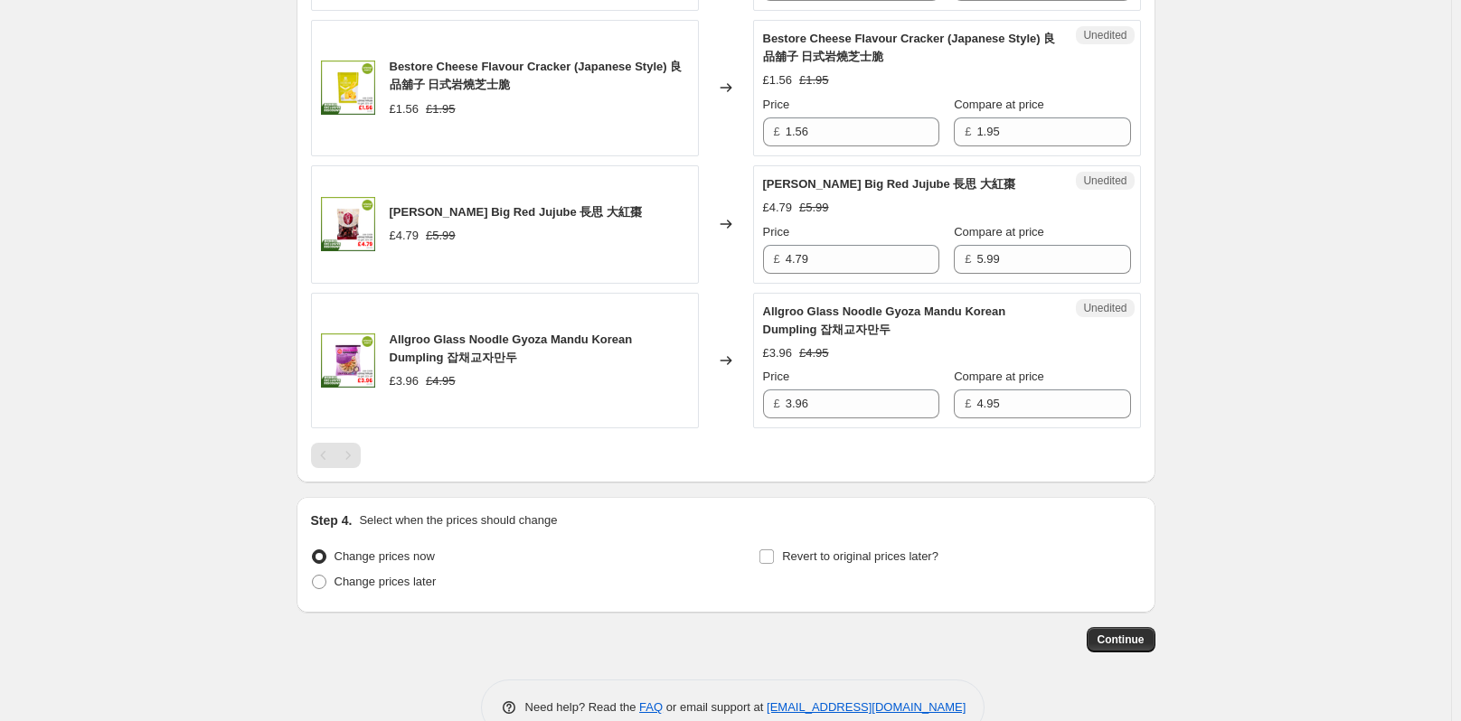
scroll to position [2509, 0]
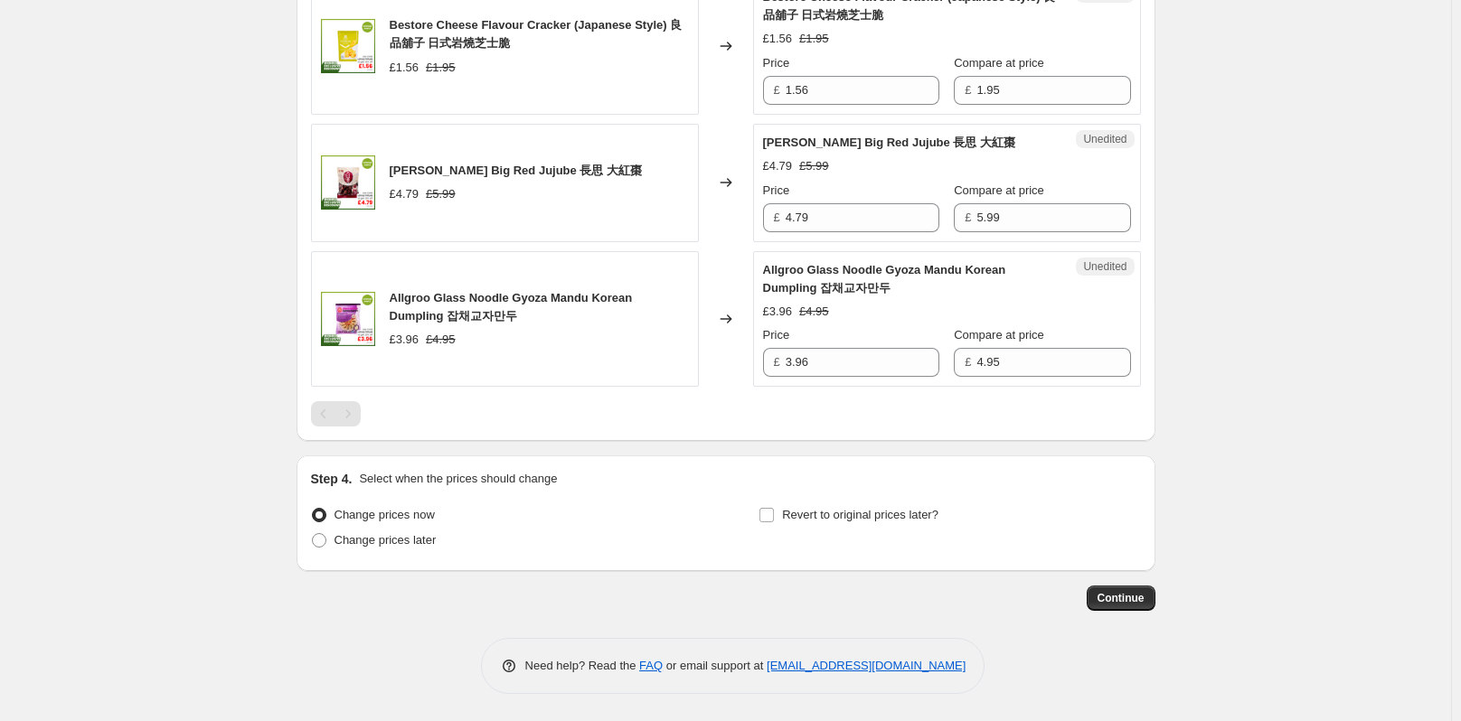
click at [320, 510] on span at bounding box center [319, 515] width 14 height 14
click at [313, 509] on input "Change prices now" at bounding box center [312, 508] width 1 height 1
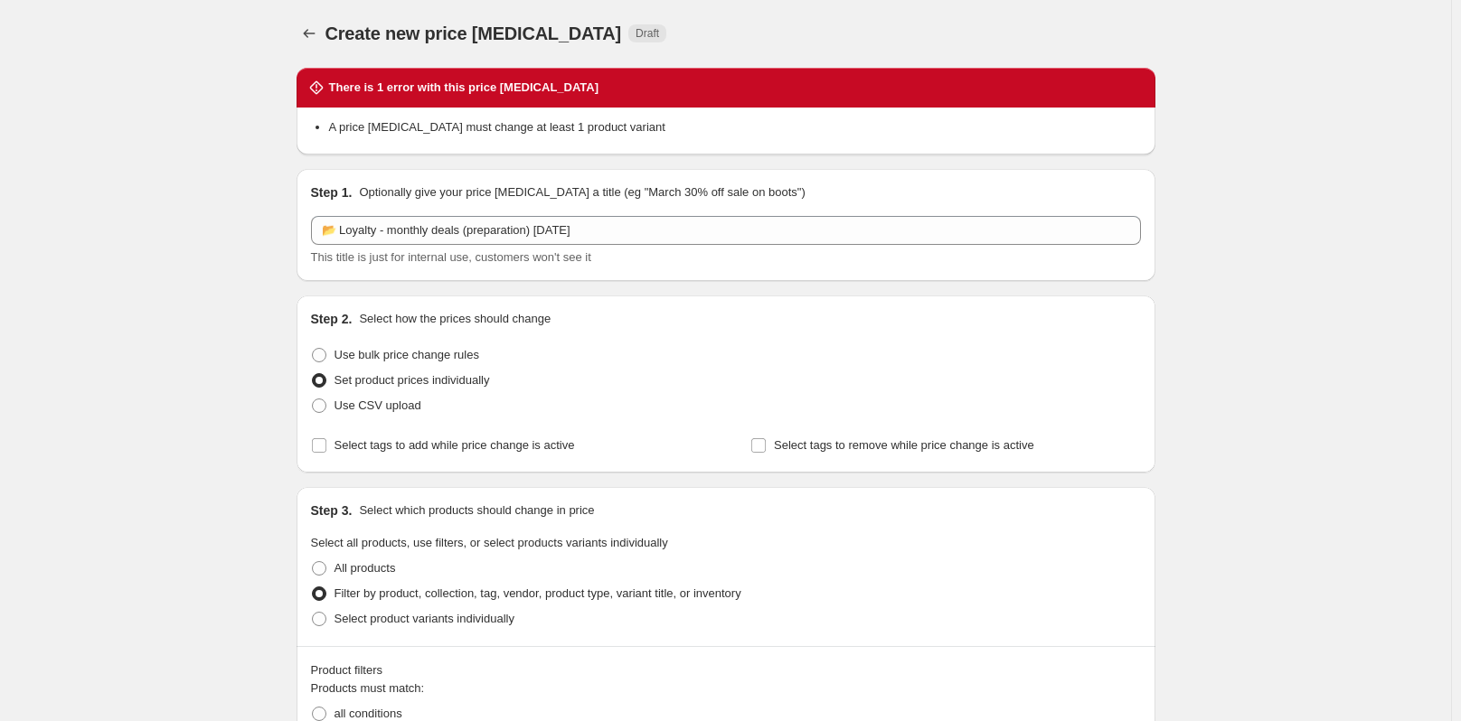
scroll to position [0, 0]
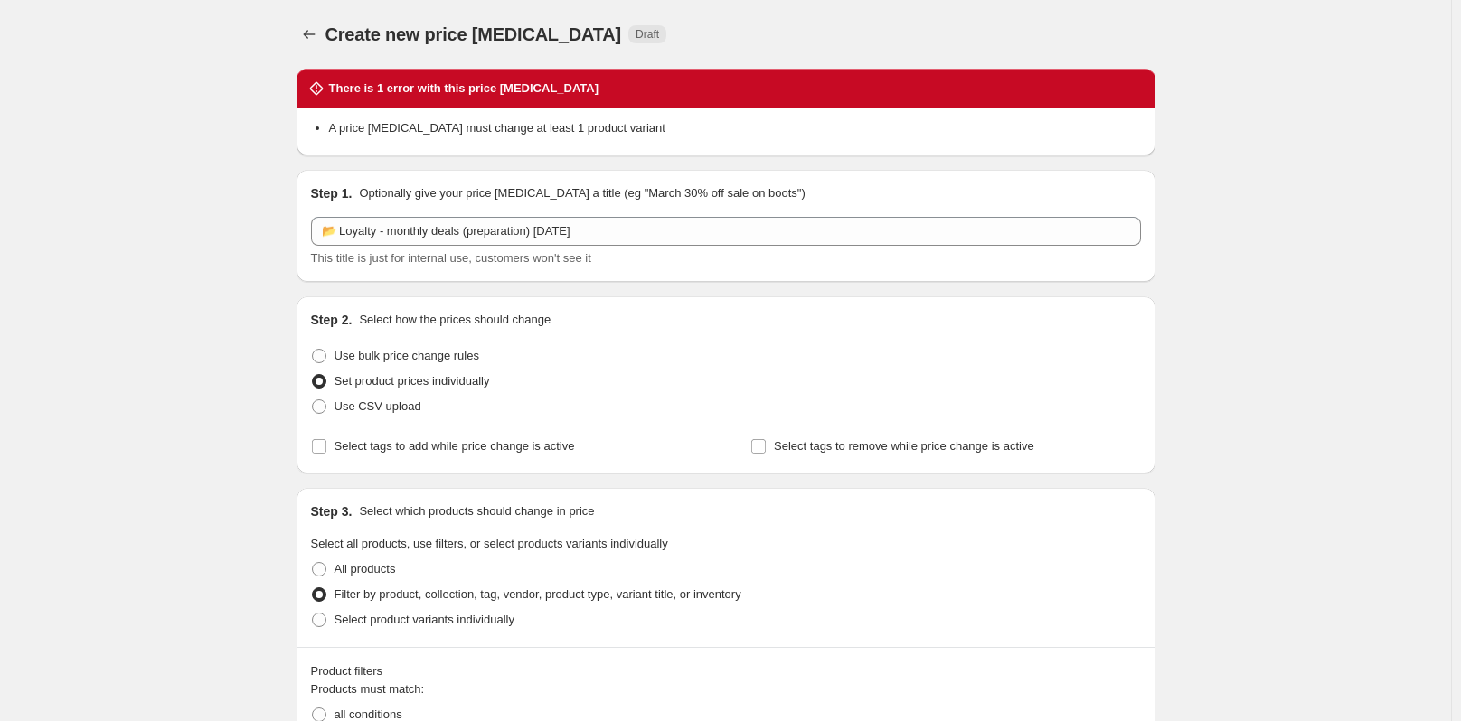
click at [612, 83] on div "There is 1 error with this price change job" at bounding box center [725, 89] width 837 height 18
click at [315, 90] on icon at bounding box center [316, 89] width 14 height 14
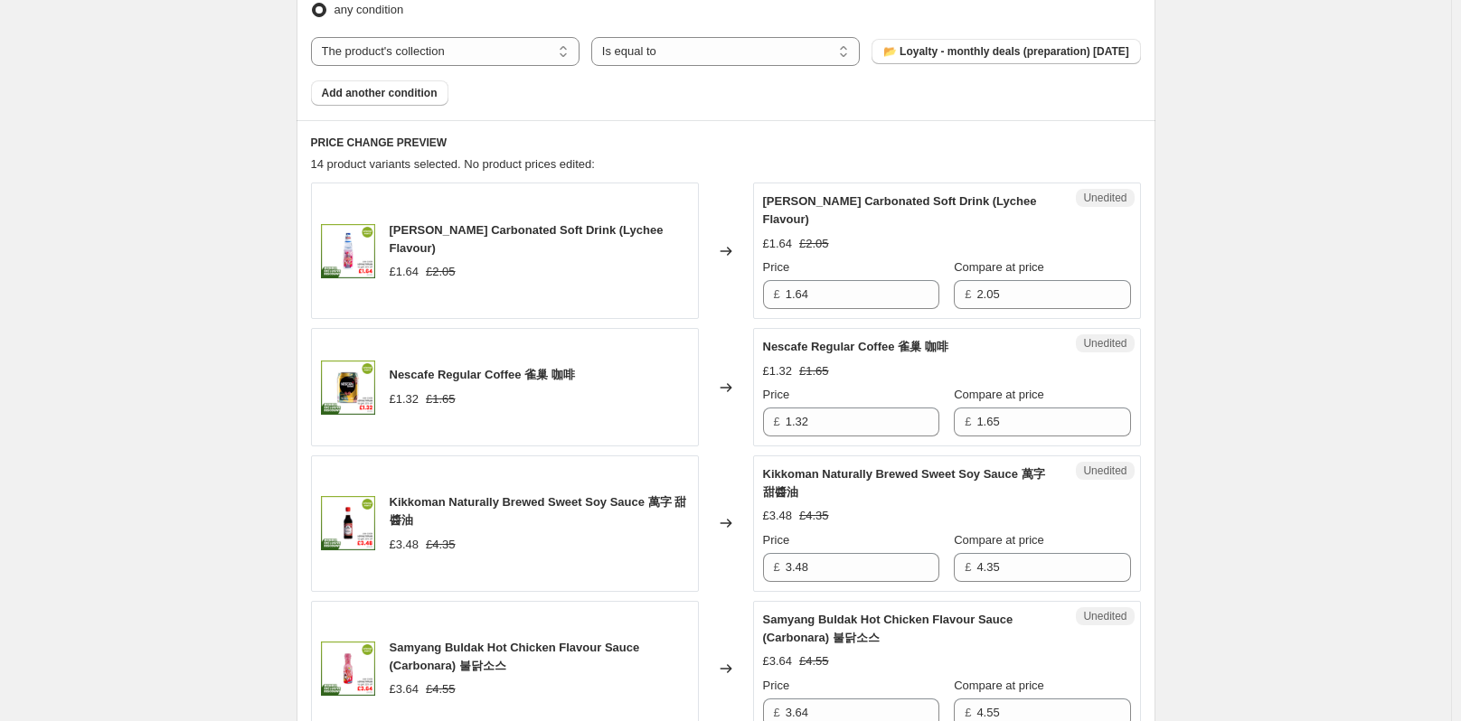
scroll to position [1085, 0]
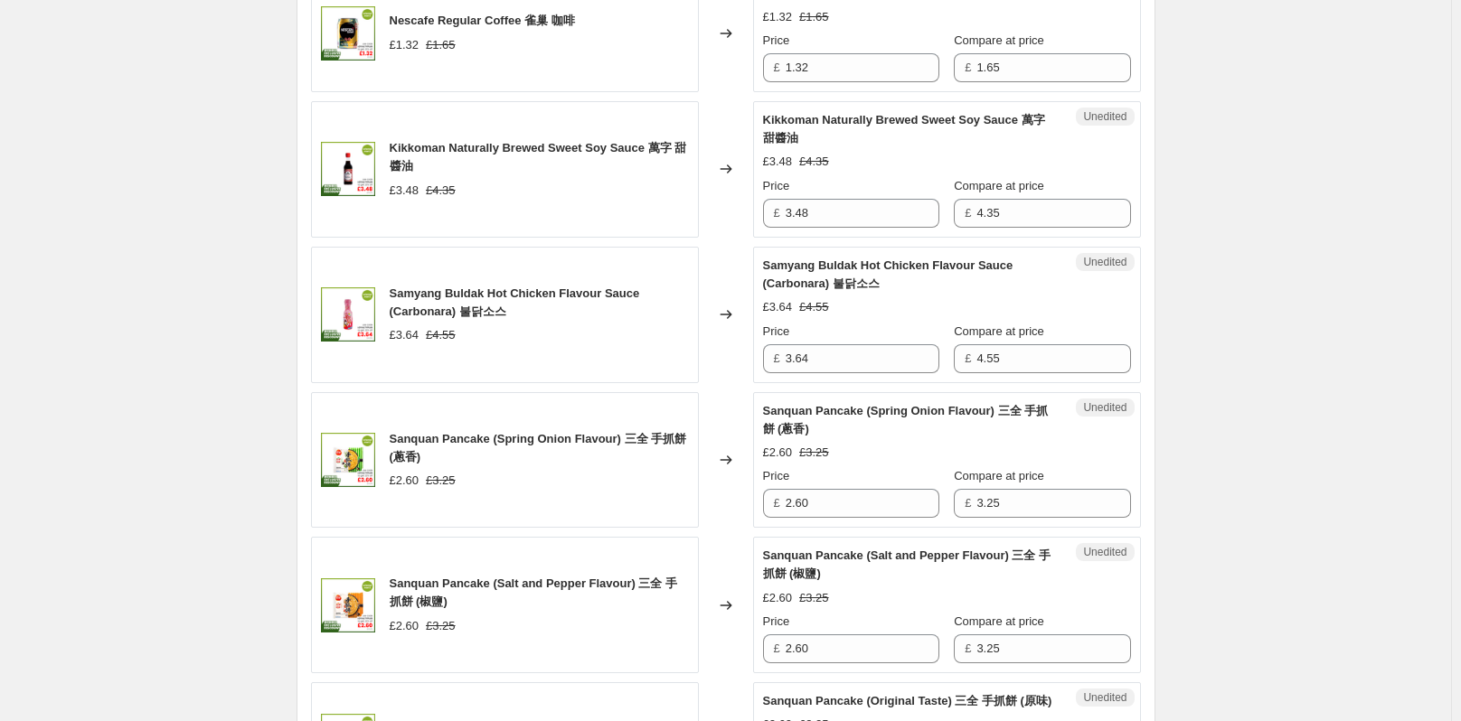
click at [1389, 158] on div "Create new price change job. This page is ready Create new price change job Dra…" at bounding box center [725, 515] width 1451 height 3201
click at [1310, 185] on div "Create new price change job. This page is ready Create new price change job Dra…" at bounding box center [725, 515] width 1451 height 3201
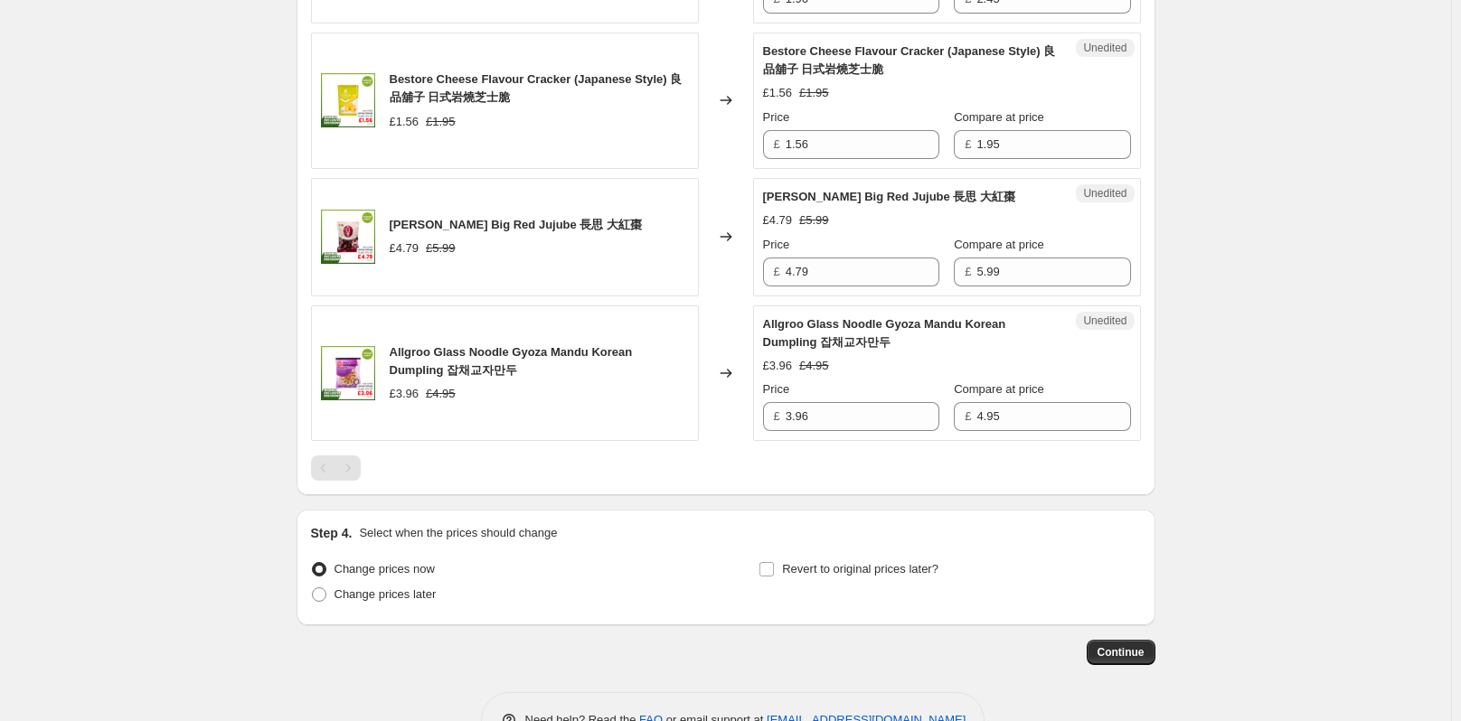
scroll to position [2509, 0]
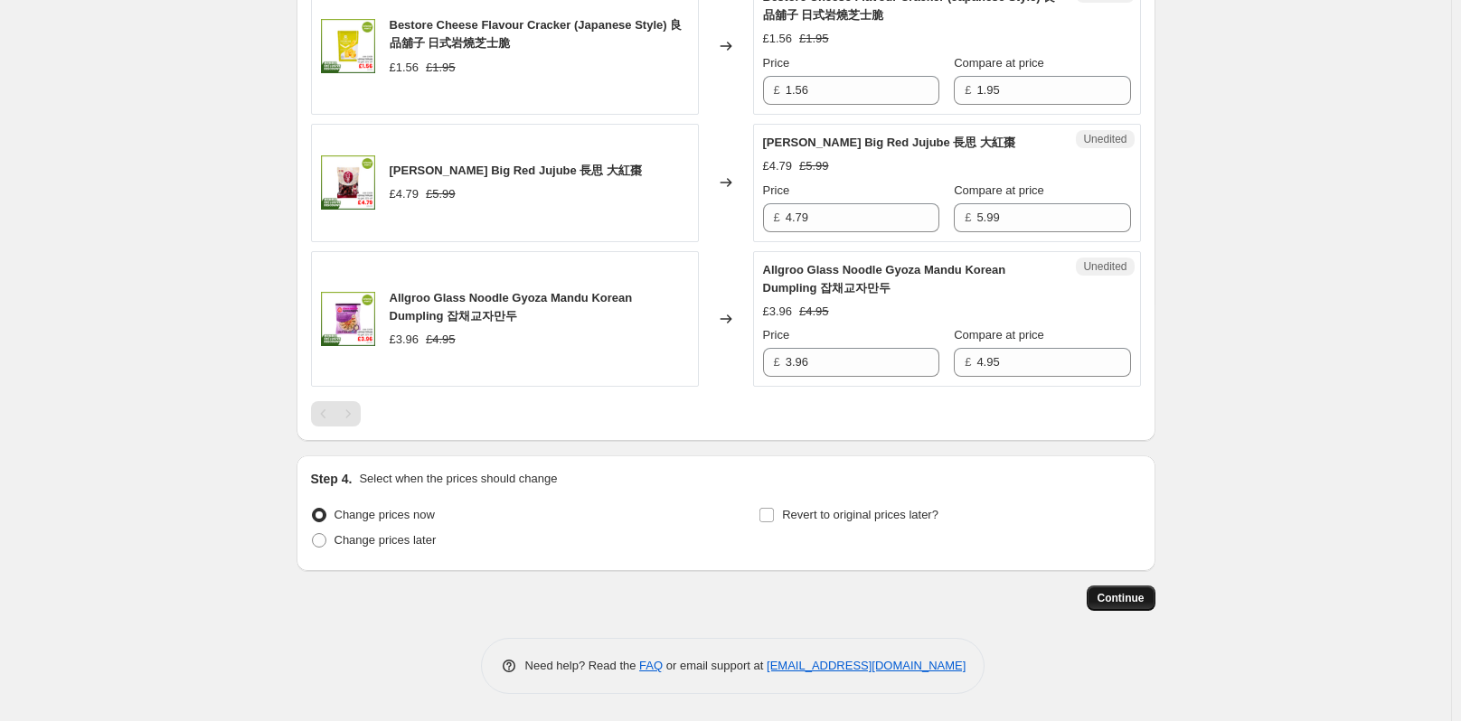
click at [1145, 596] on span "Continue" at bounding box center [1121, 598] width 47 height 14
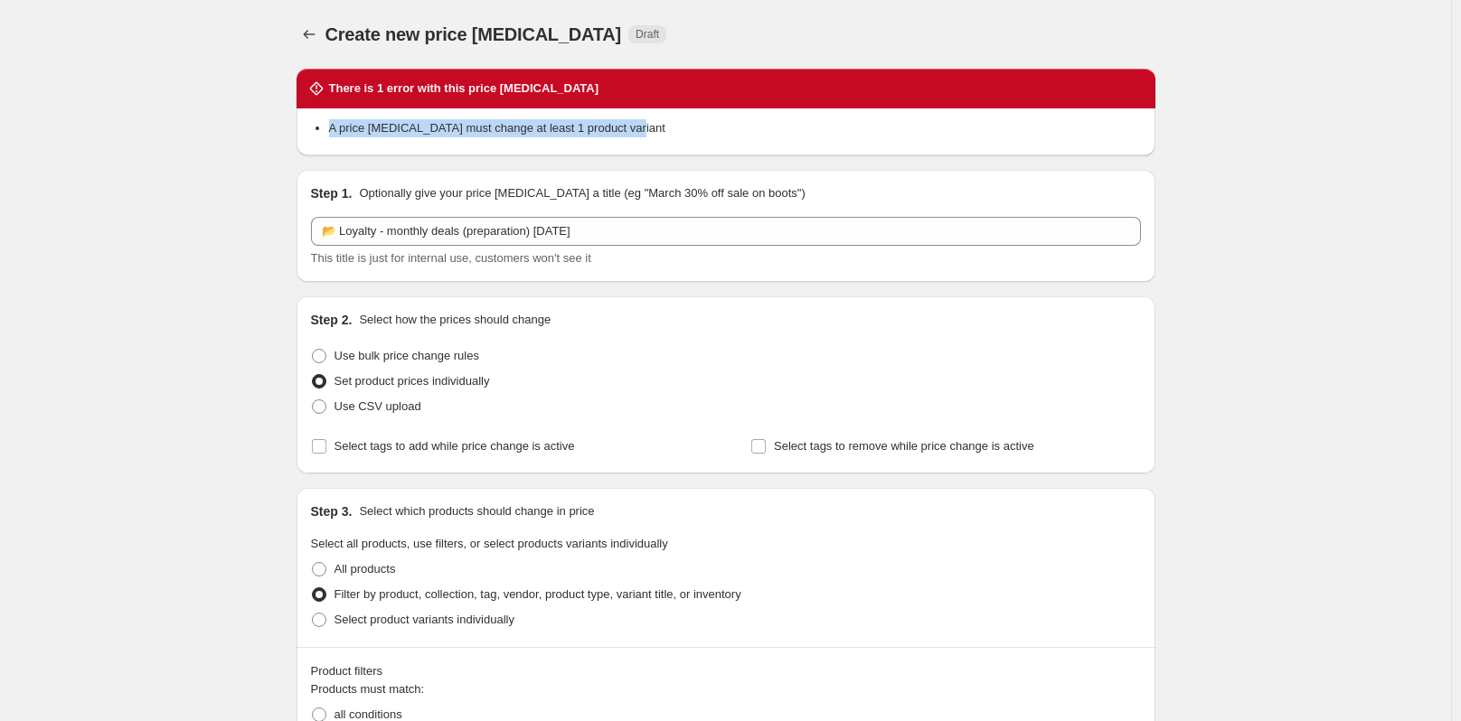
drag, startPoint x: 649, startPoint y: 122, endPoint x: 335, endPoint y: 121, distance: 314.6
click at [335, 121] on li "A price change job must change at least 1 product variant" at bounding box center [735, 128] width 812 height 18
copy li "A price change job must change at least 1 product variant"
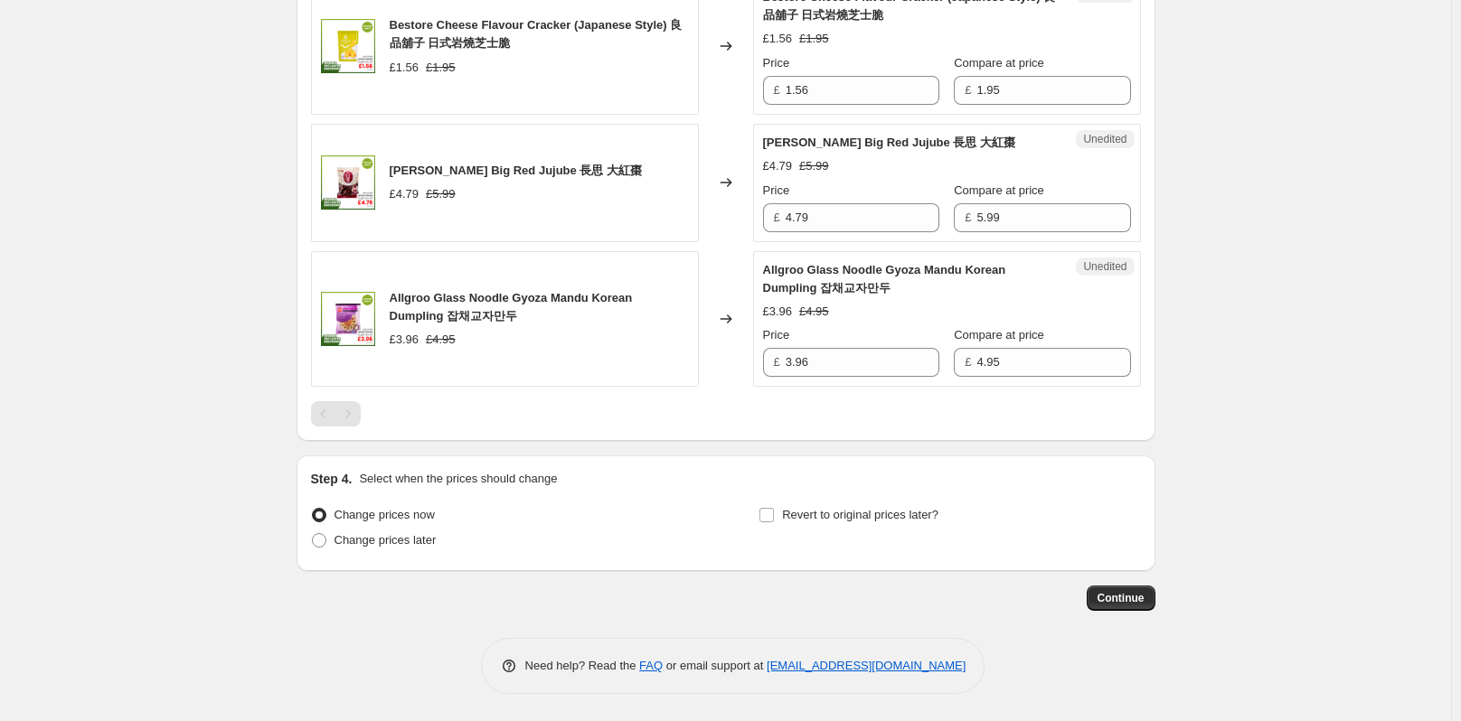
scroll to position [2509, 0]
click at [353, 405] on div "Pagination" at bounding box center [347, 413] width 25 height 25
click at [323, 538] on span at bounding box center [319, 540] width 14 height 14
click at [313, 534] on input "Change prices later" at bounding box center [312, 533] width 1 height 1
radio input "true"
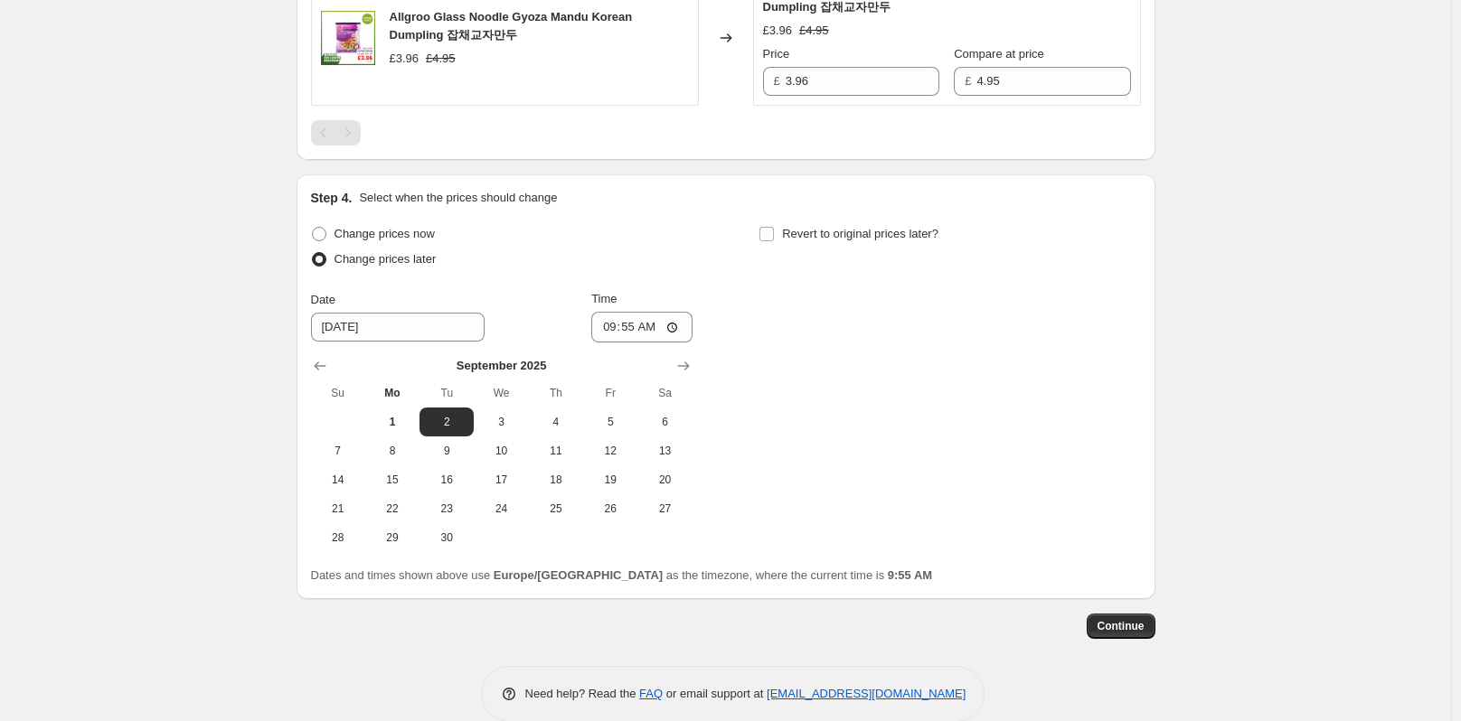
scroll to position [2818, 0]
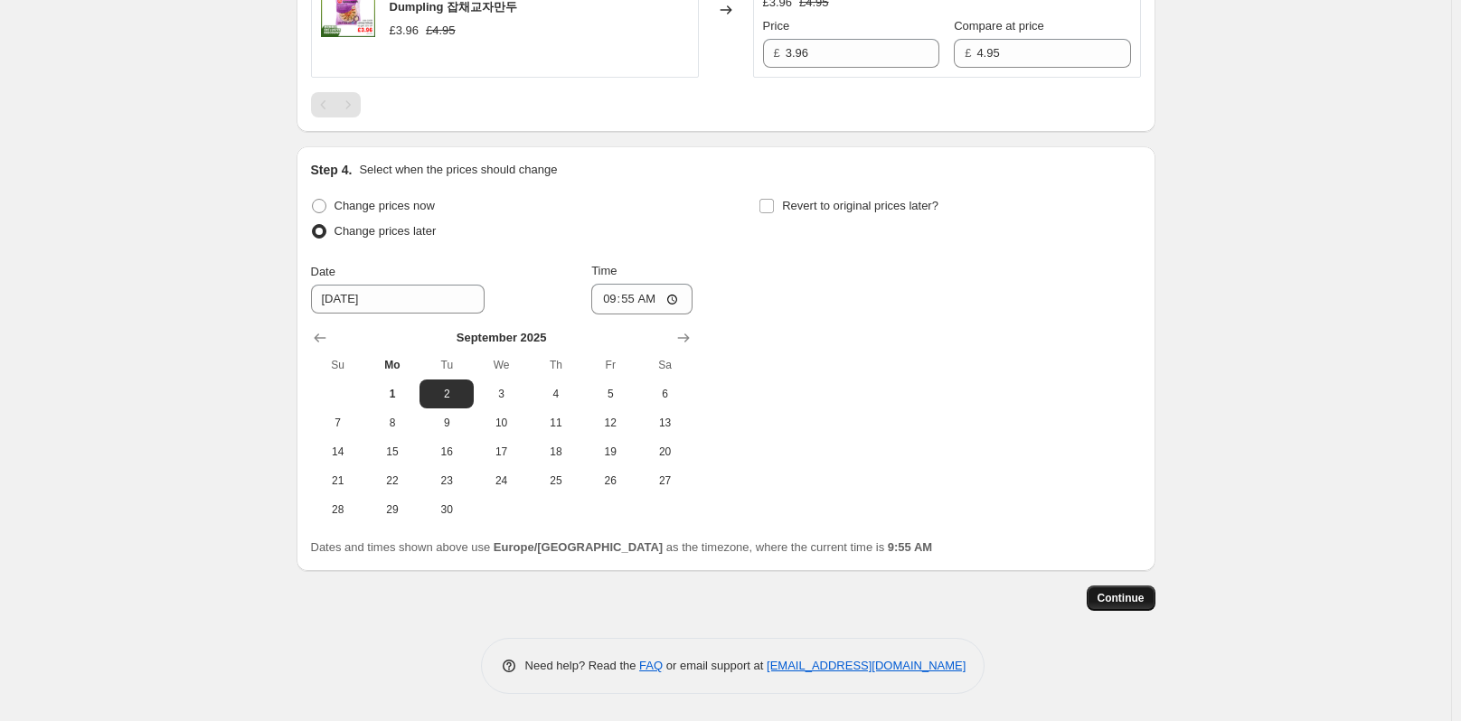
click at [1137, 600] on span "Continue" at bounding box center [1121, 598] width 47 height 14
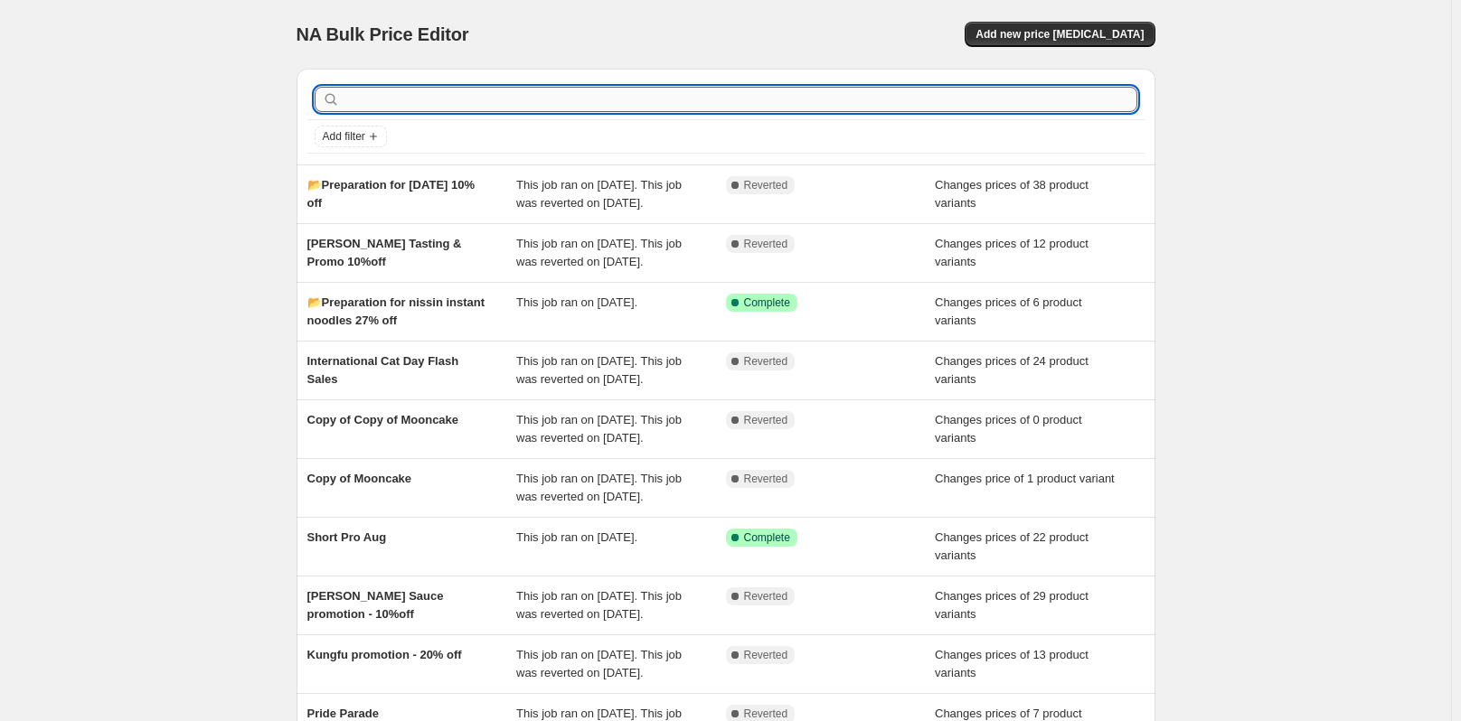
click at [551, 103] on input "text" at bounding box center [741, 99] width 794 height 25
type input "loyalty"
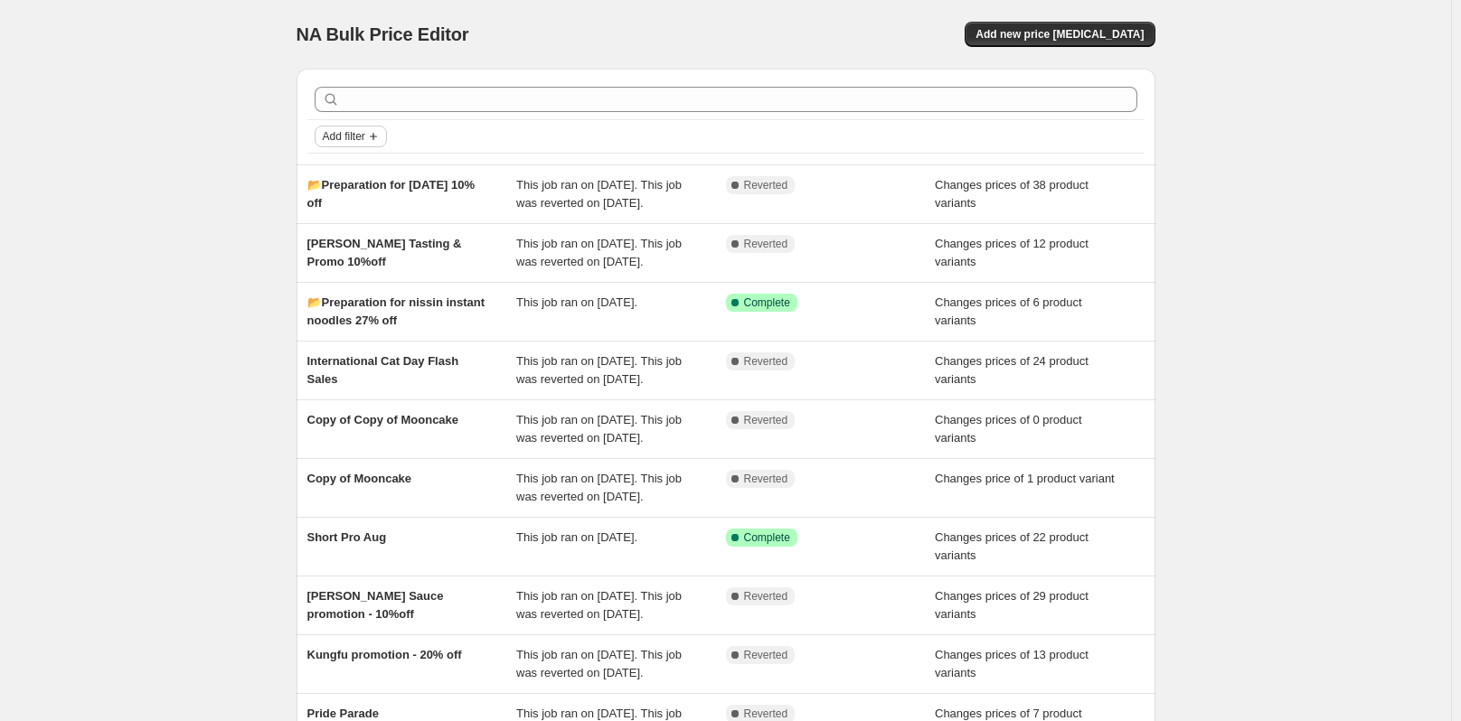
click at [365, 131] on span "Add filter" at bounding box center [344, 136] width 42 height 14
click at [414, 149] on div "Add filter" at bounding box center [725, 136] width 837 height 33
click at [365, 134] on span "Add filter" at bounding box center [344, 136] width 42 height 14
click at [443, 130] on div "Add filter" at bounding box center [726, 137] width 823 height 22
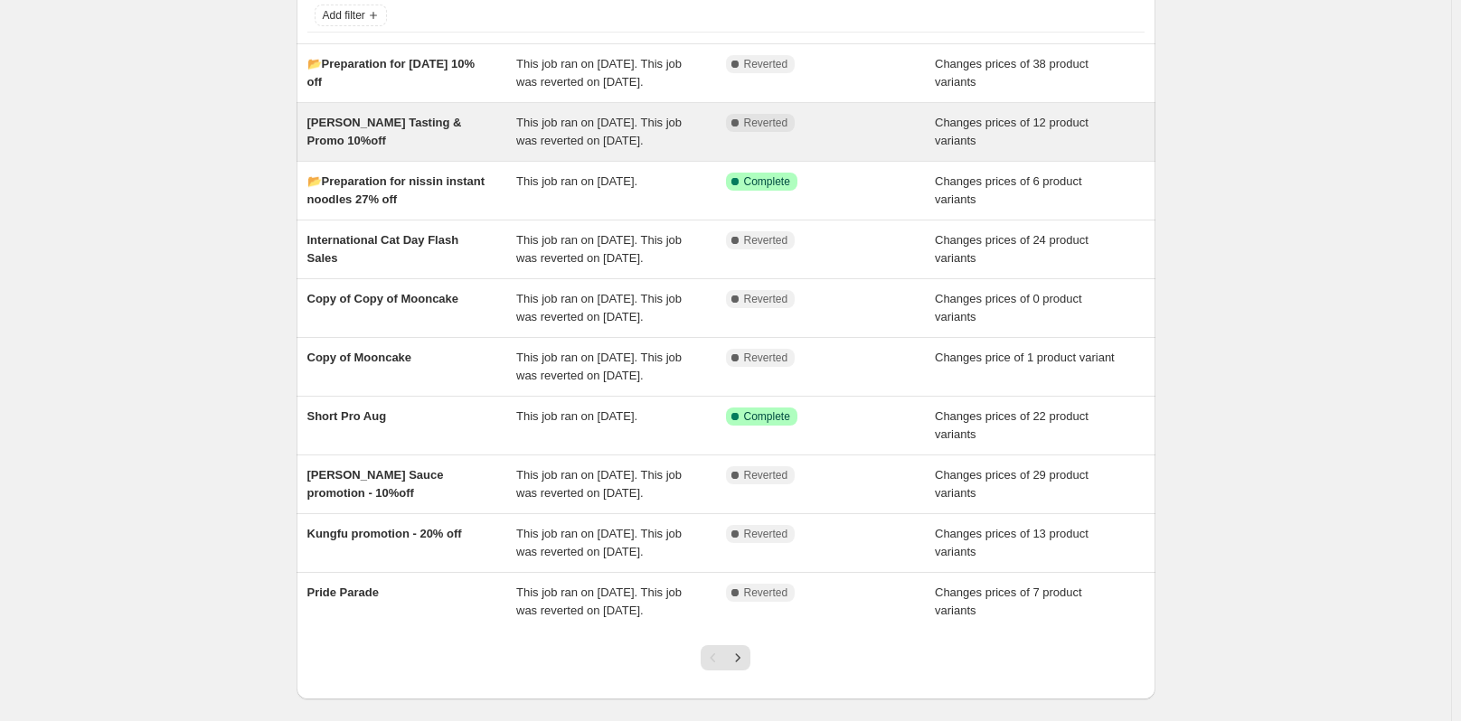
scroll to position [271, 0]
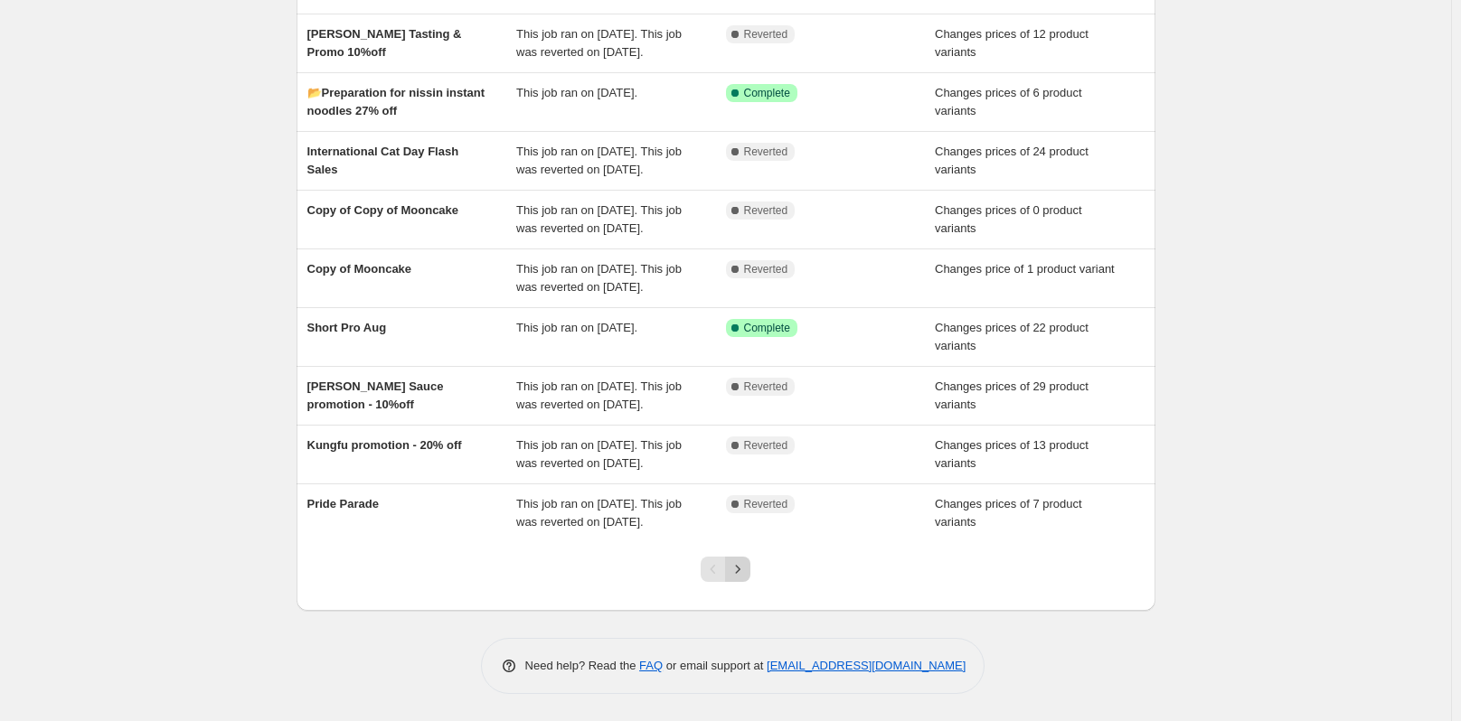
click at [739, 579] on icon "Next" at bounding box center [738, 570] width 18 height 18
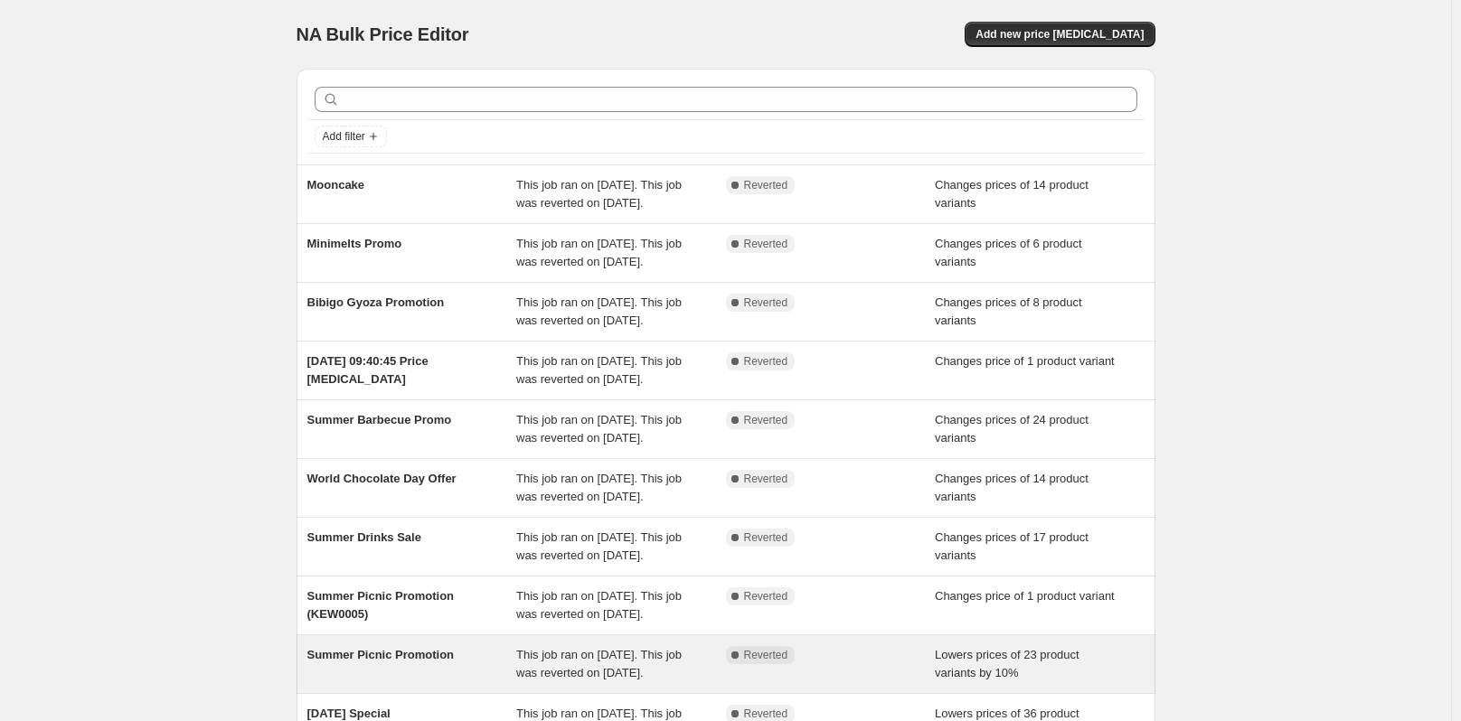
scroll to position [228, 0]
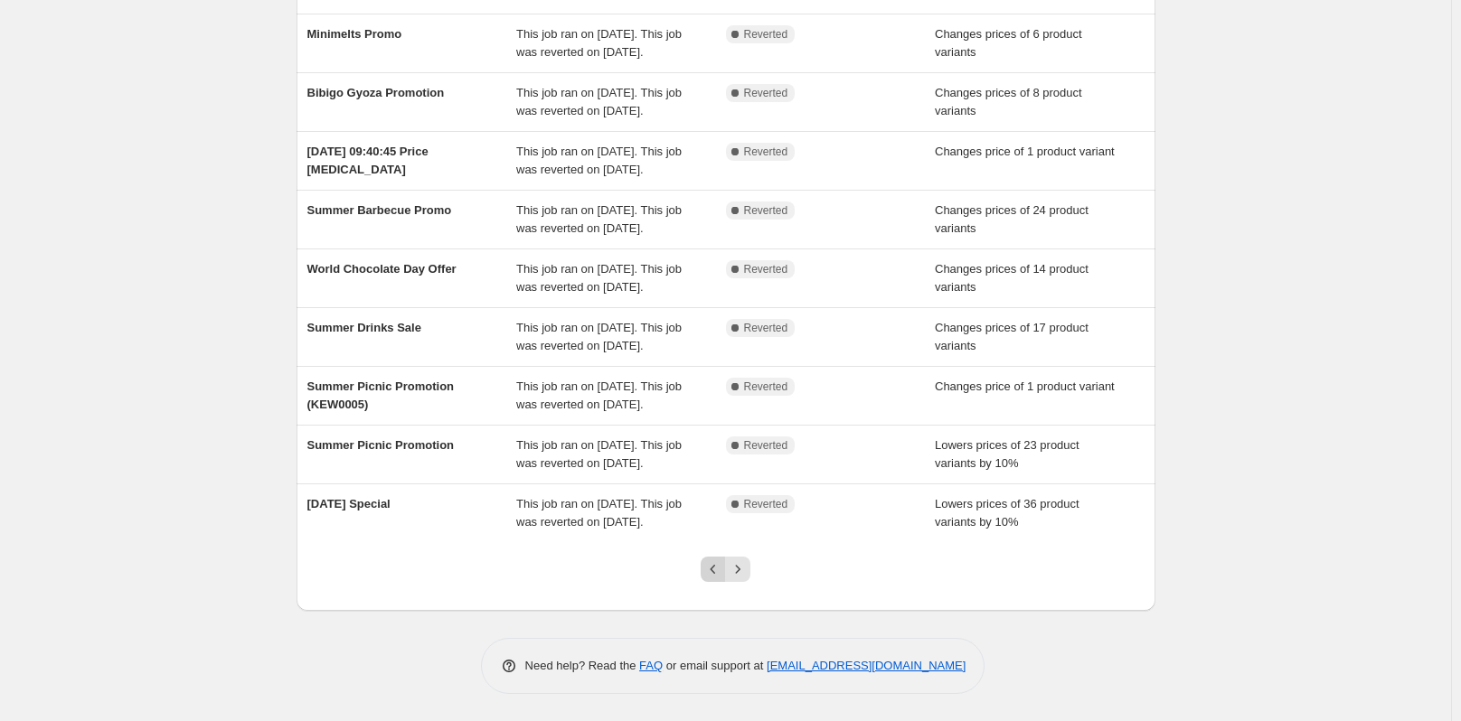
click at [711, 565] on icon "Previous" at bounding box center [713, 570] width 18 height 18
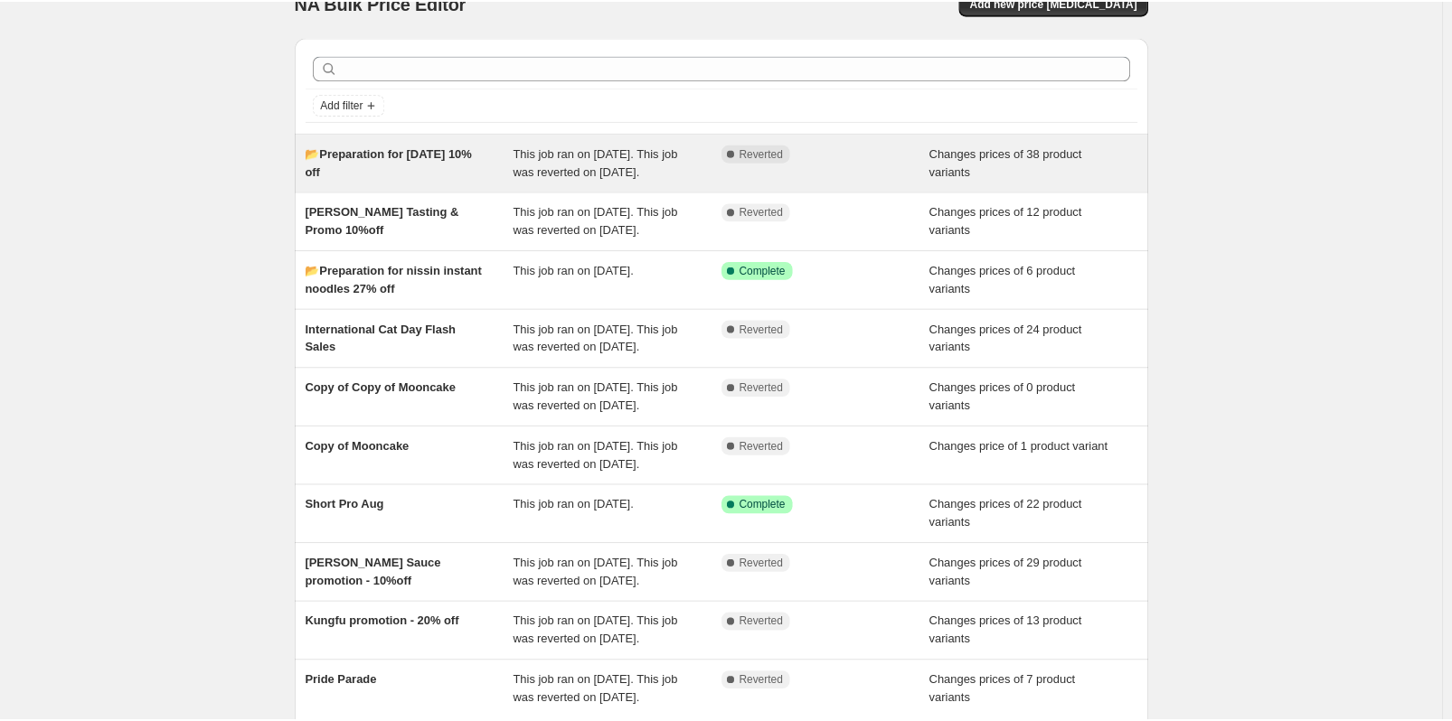
scroll to position [0, 0]
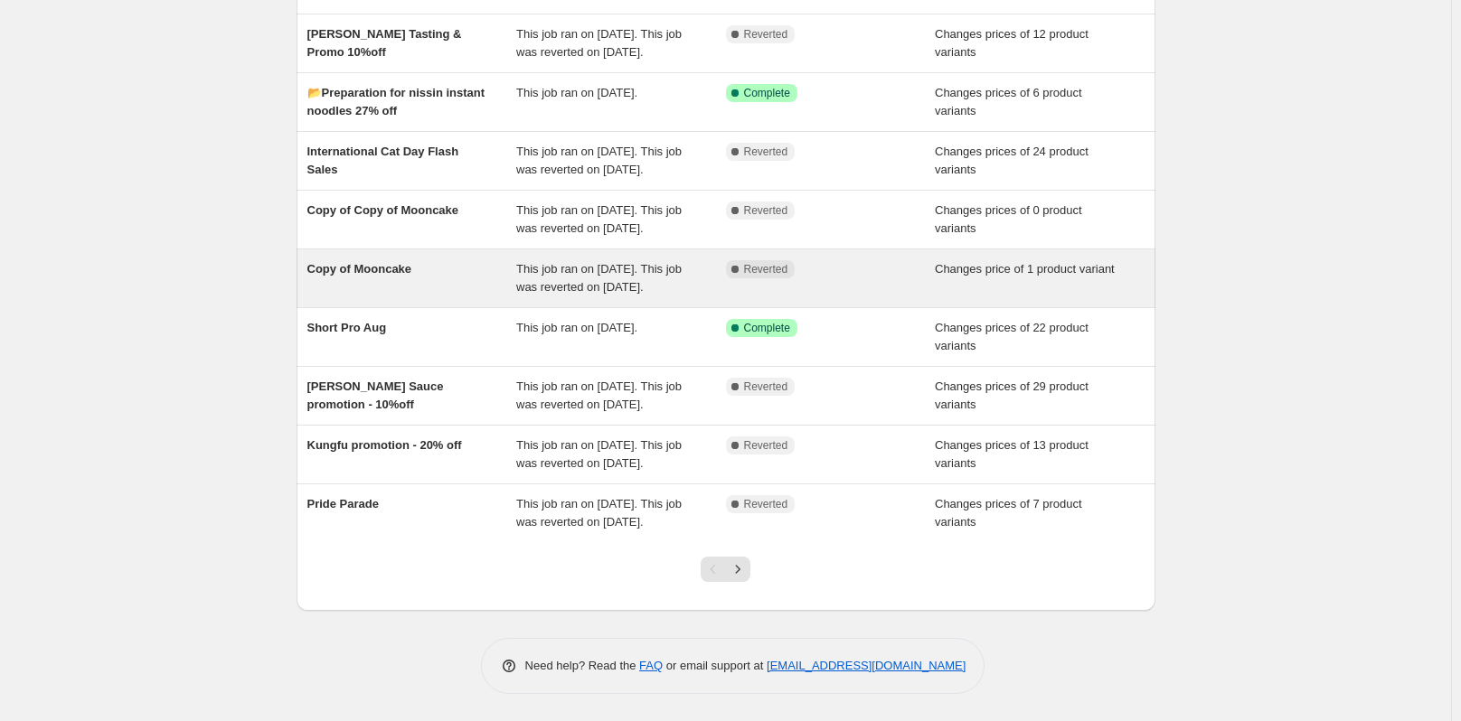
scroll to position [271, 0]
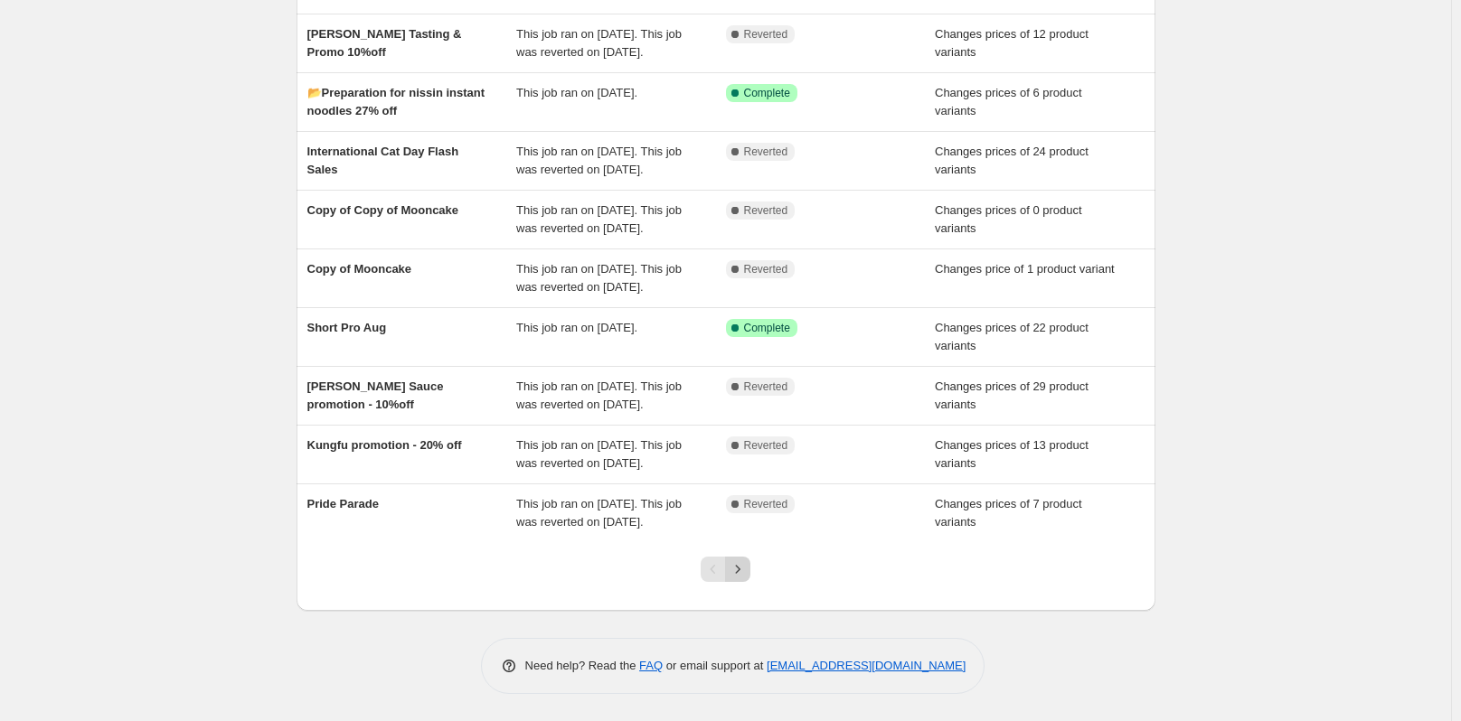
click at [742, 579] on icon "Next" at bounding box center [738, 570] width 18 height 18
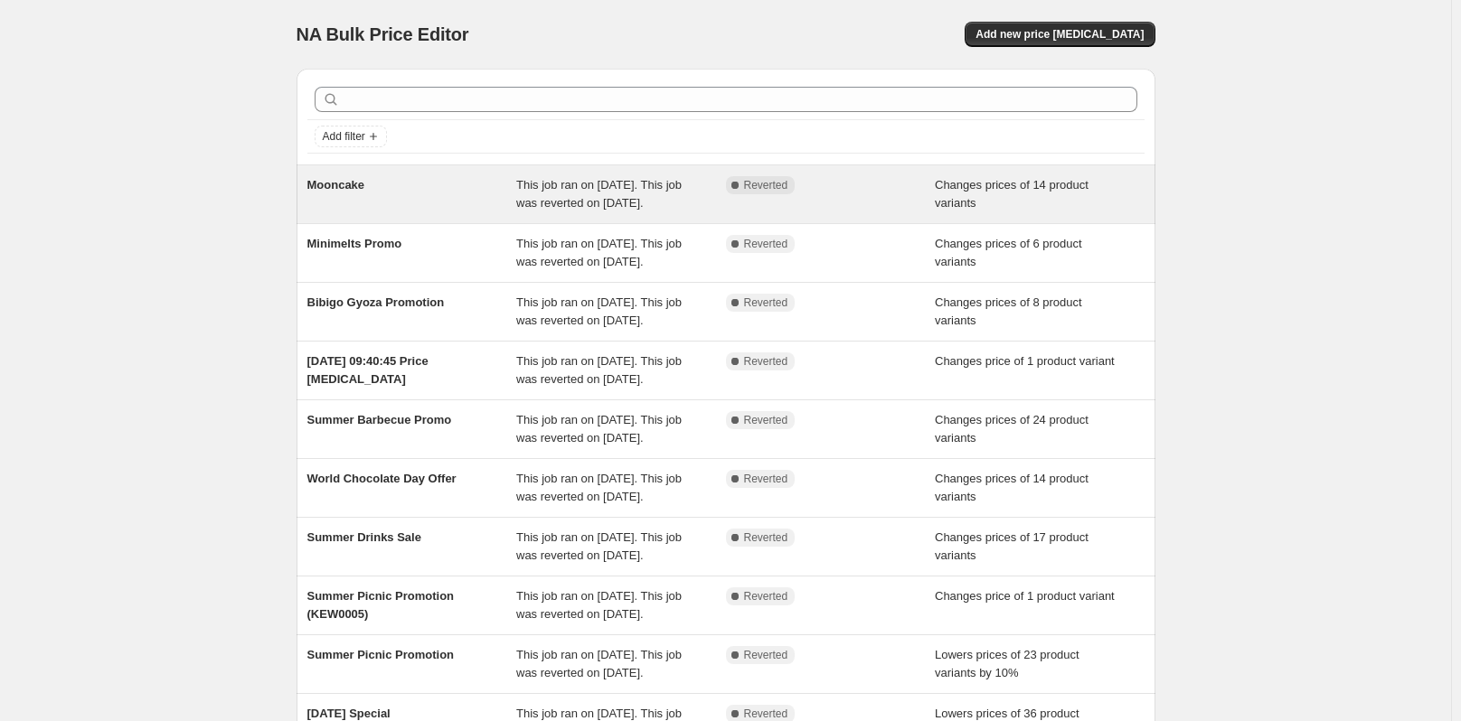
click at [475, 186] on div "Mooncake" at bounding box center [412, 194] width 210 height 36
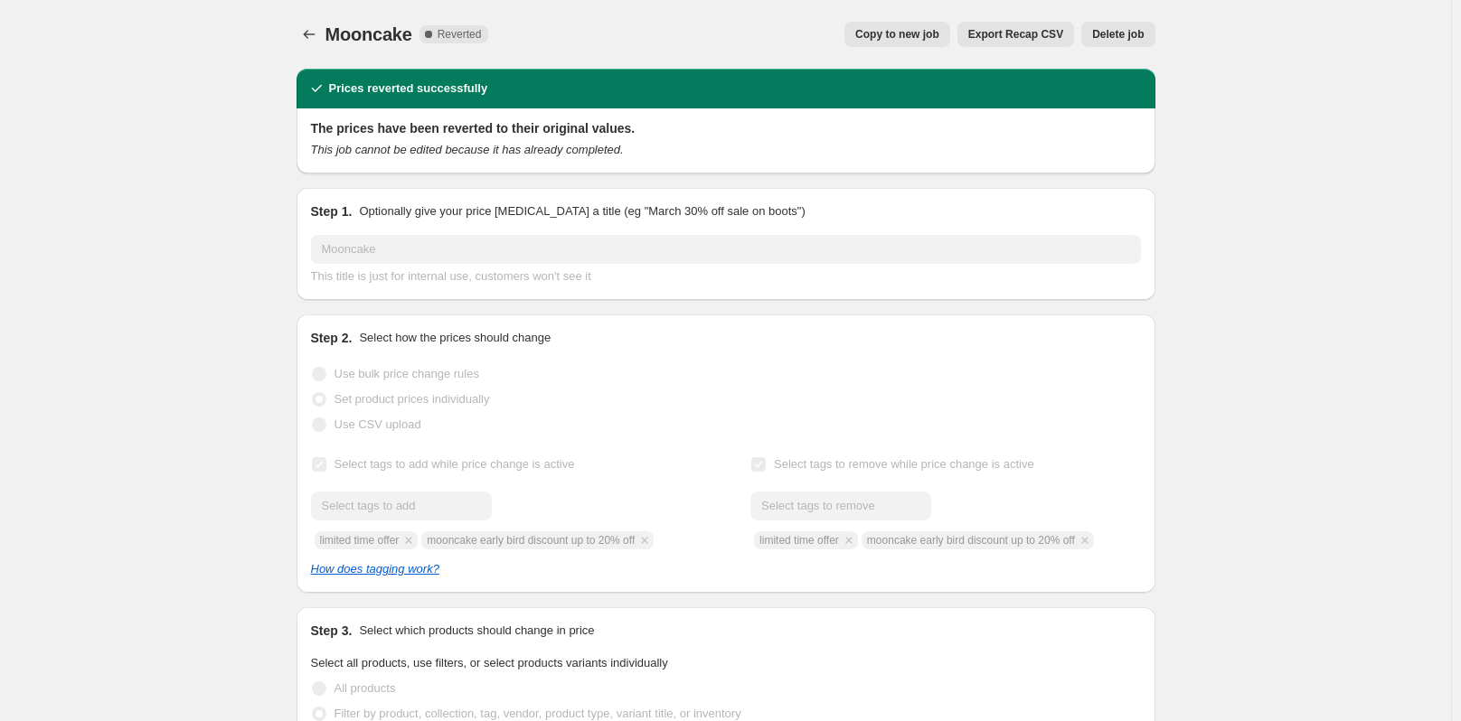
select select "collection"
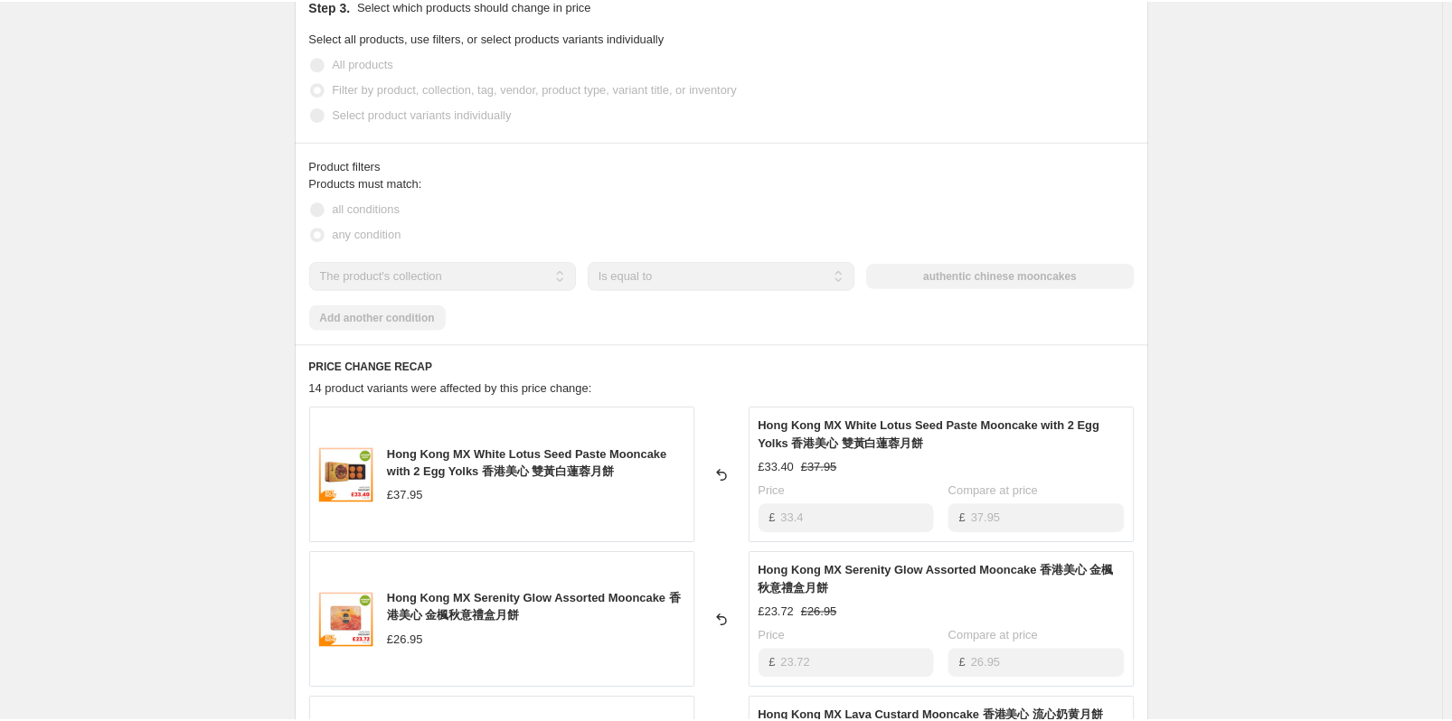
scroll to position [994, 0]
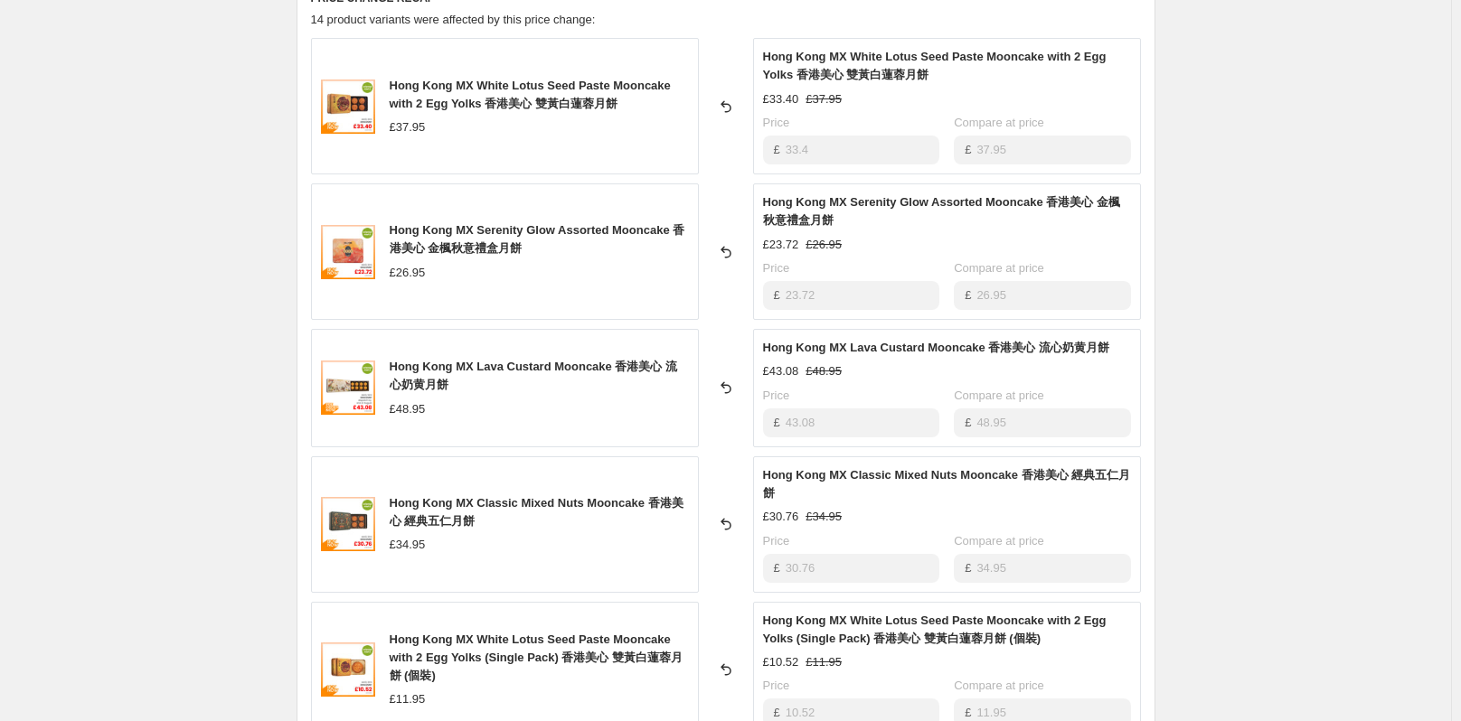
click at [217, 82] on div "Mooncake. This page is ready Mooncake Complete Reverted Copy to new job Export …" at bounding box center [725, 188] width 1451 height 2365
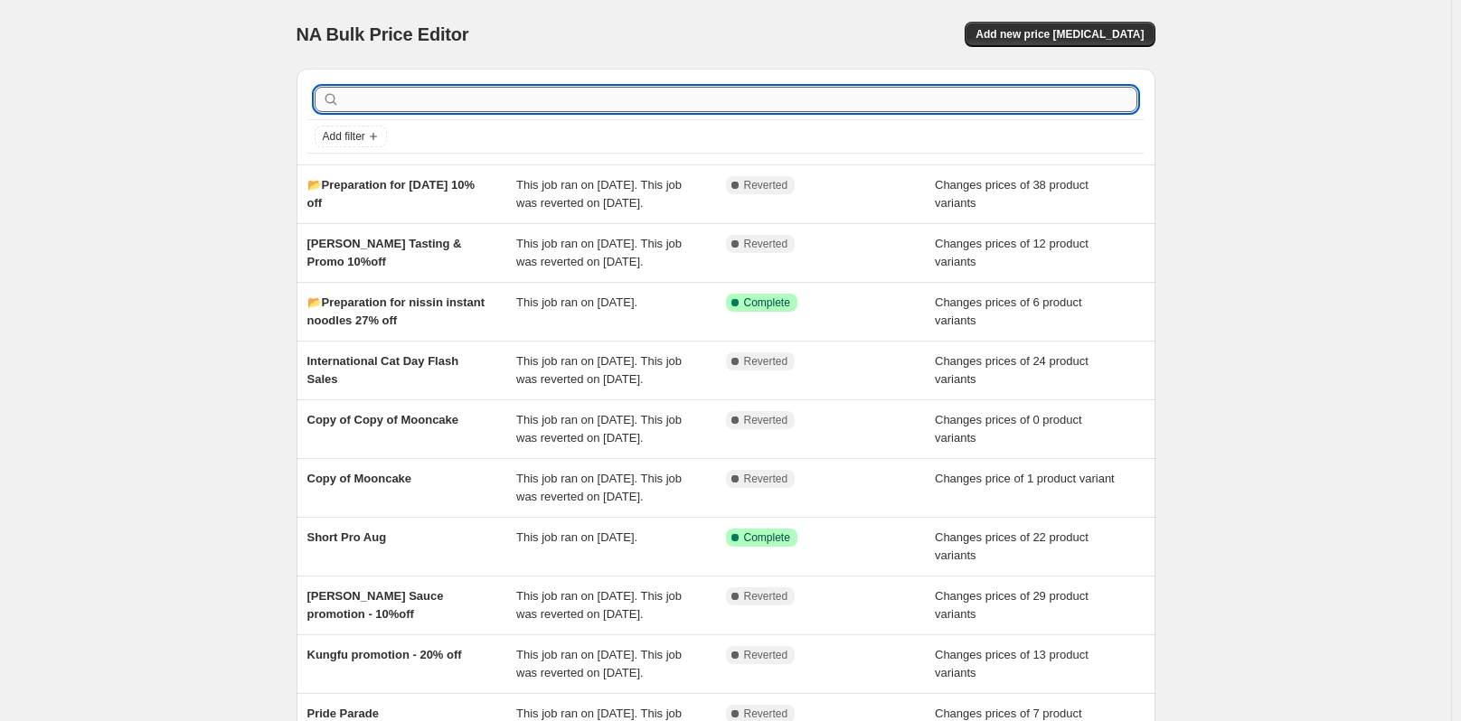
click at [591, 90] on input "text" at bounding box center [741, 99] width 794 height 25
type input "mooncake"
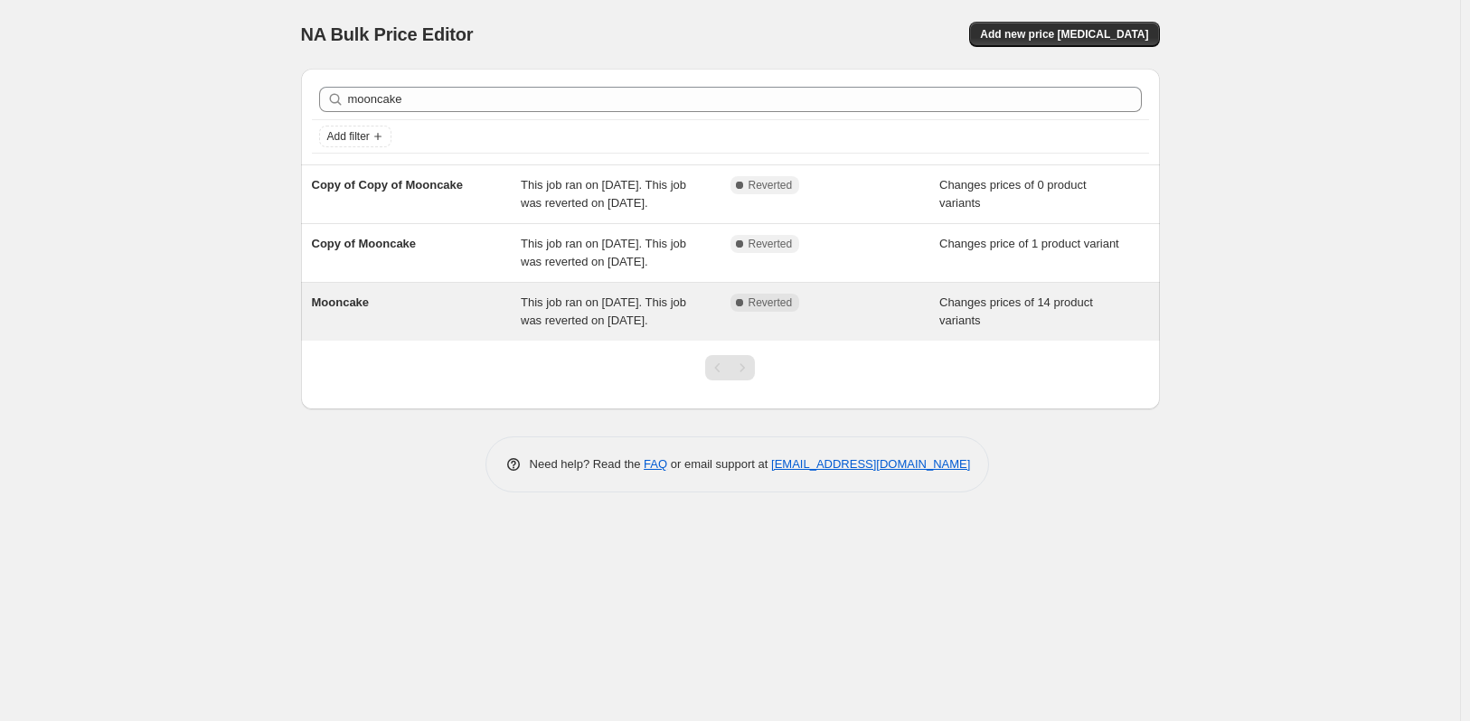
click at [388, 330] on div "Mooncake" at bounding box center [417, 312] width 210 height 36
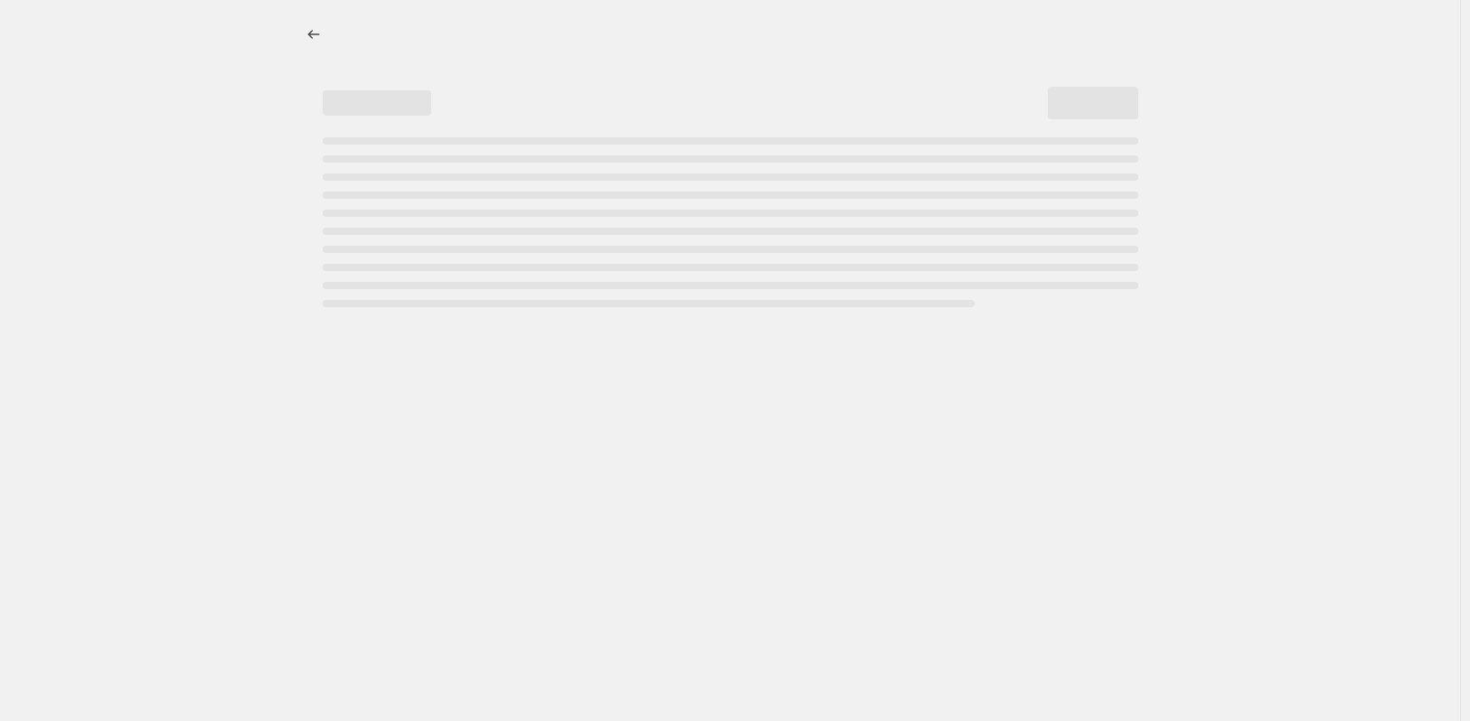
select select "collection"
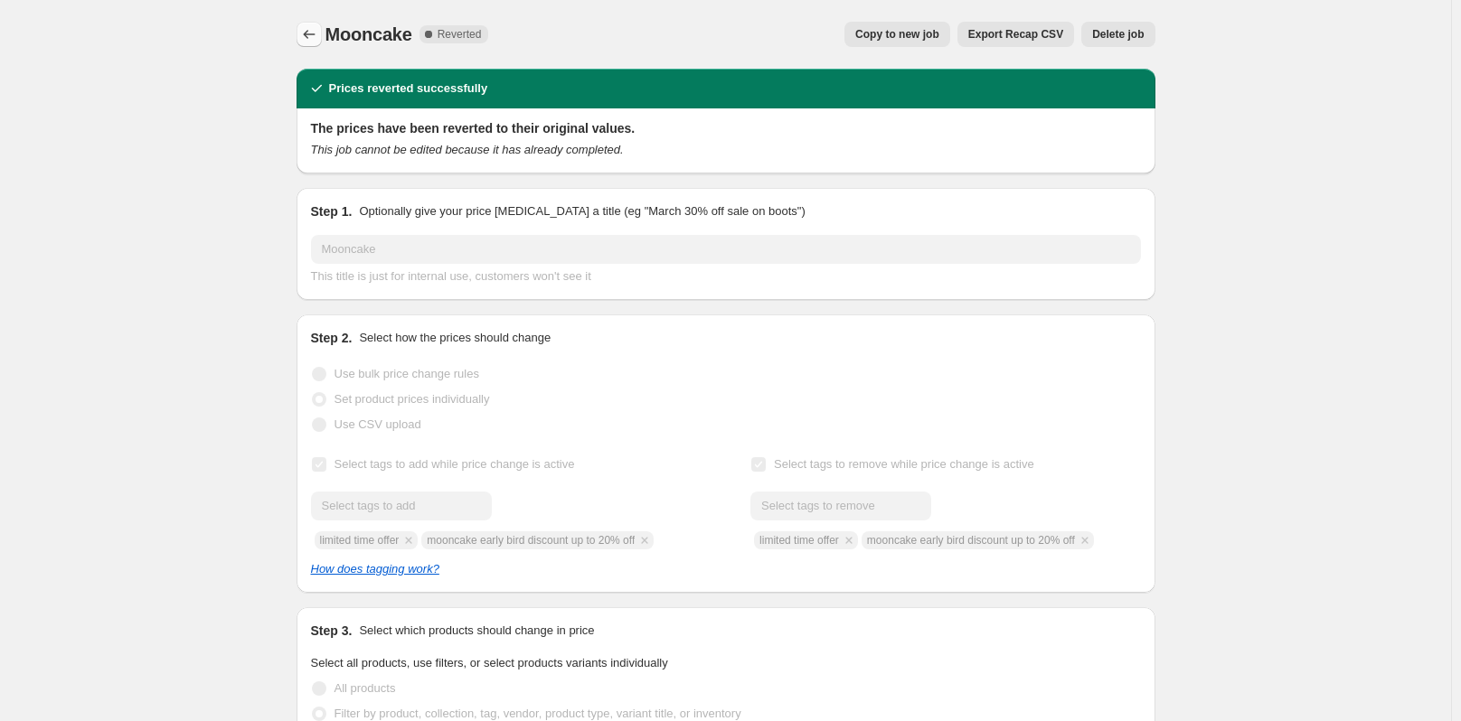
click at [316, 32] on icon "Price change jobs" at bounding box center [309, 34] width 18 height 18
